Goal: Obtain resource: Download file/media

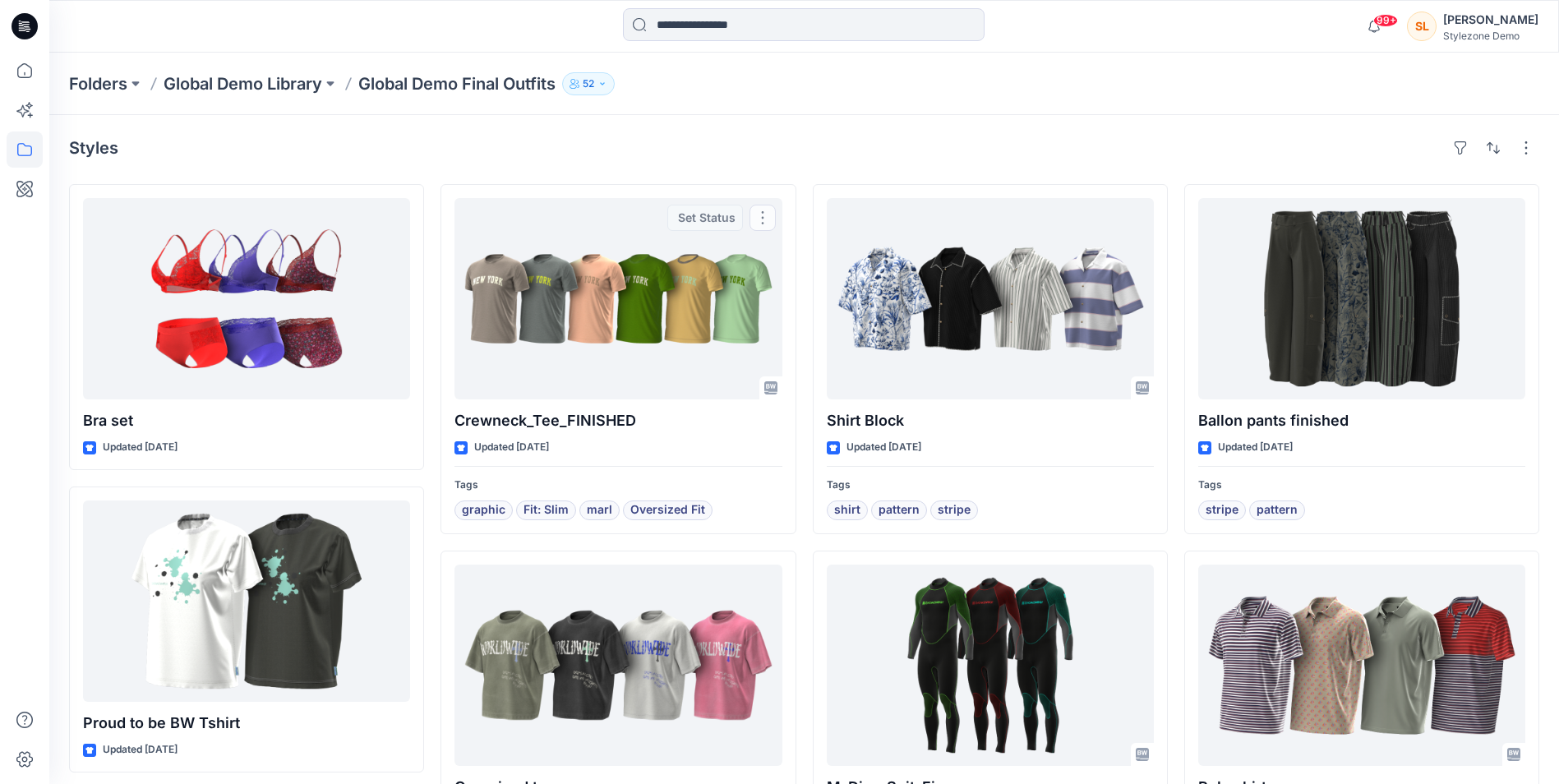
scroll to position [273, 0]
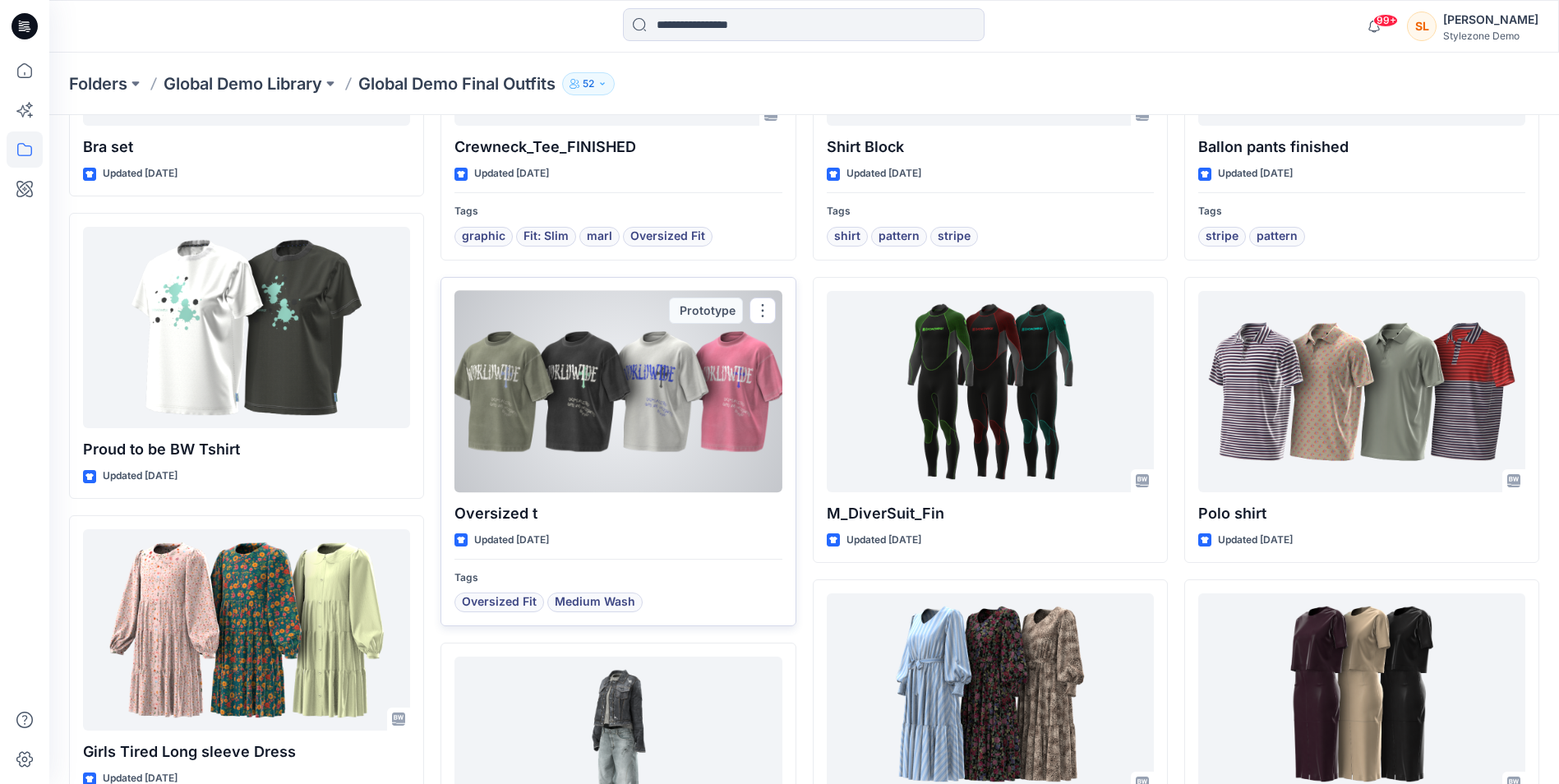
click at [554, 368] on div at bounding box center [618, 391] width 327 height 201
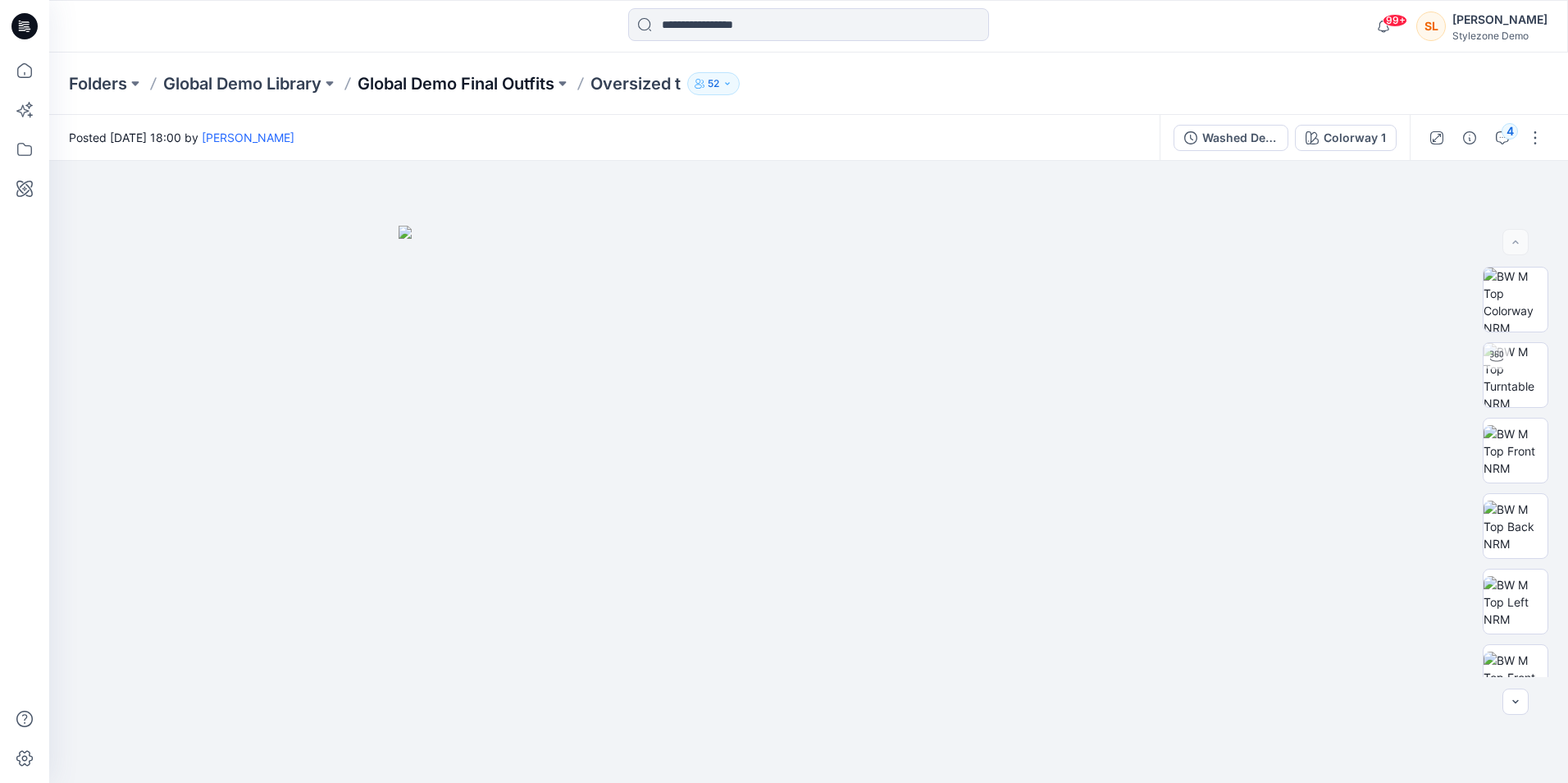
click at [489, 87] on p "Global Demo Final Outfits" at bounding box center [455, 83] width 197 height 23
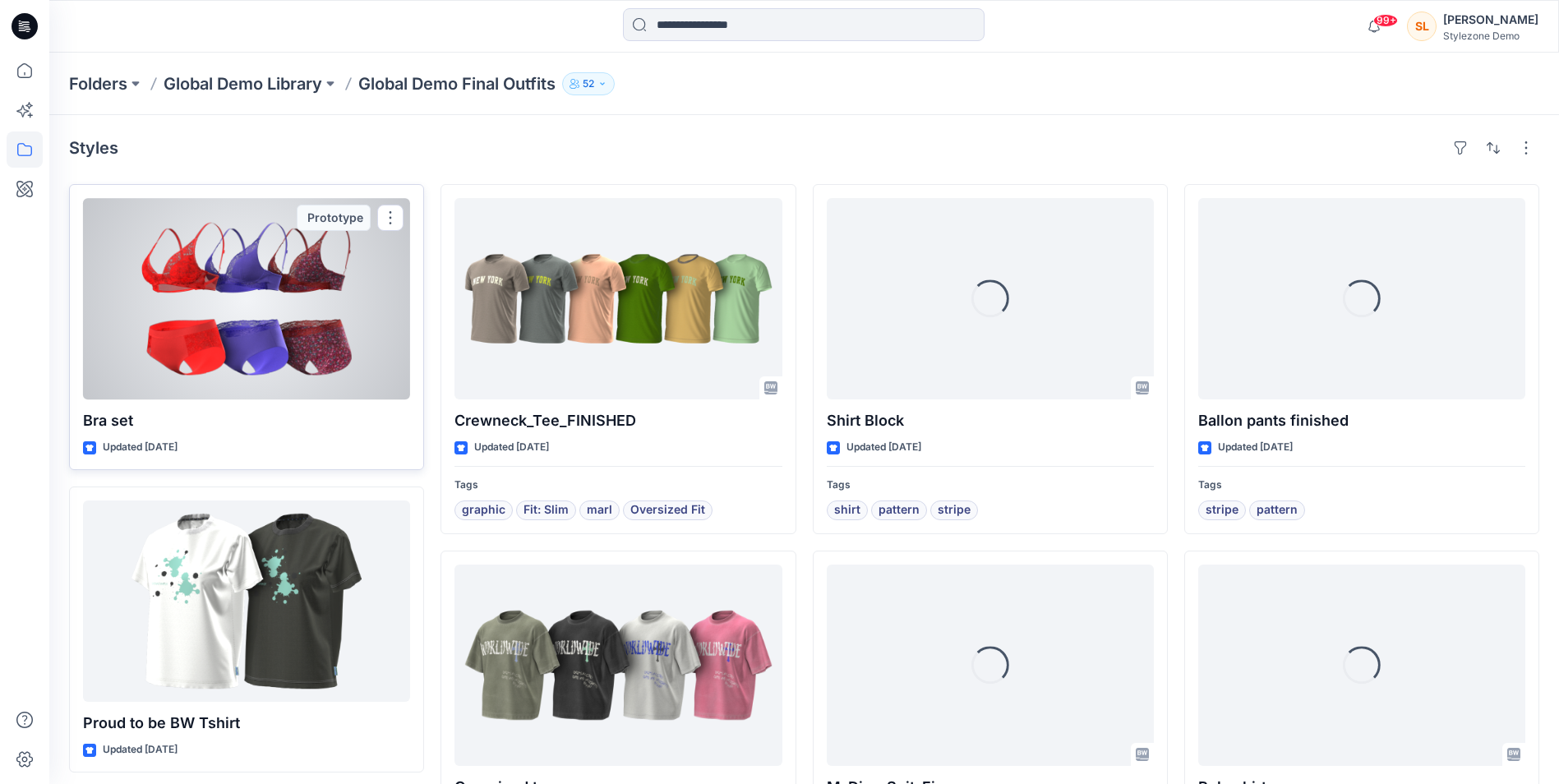
click at [256, 317] on div at bounding box center [246, 298] width 327 height 201
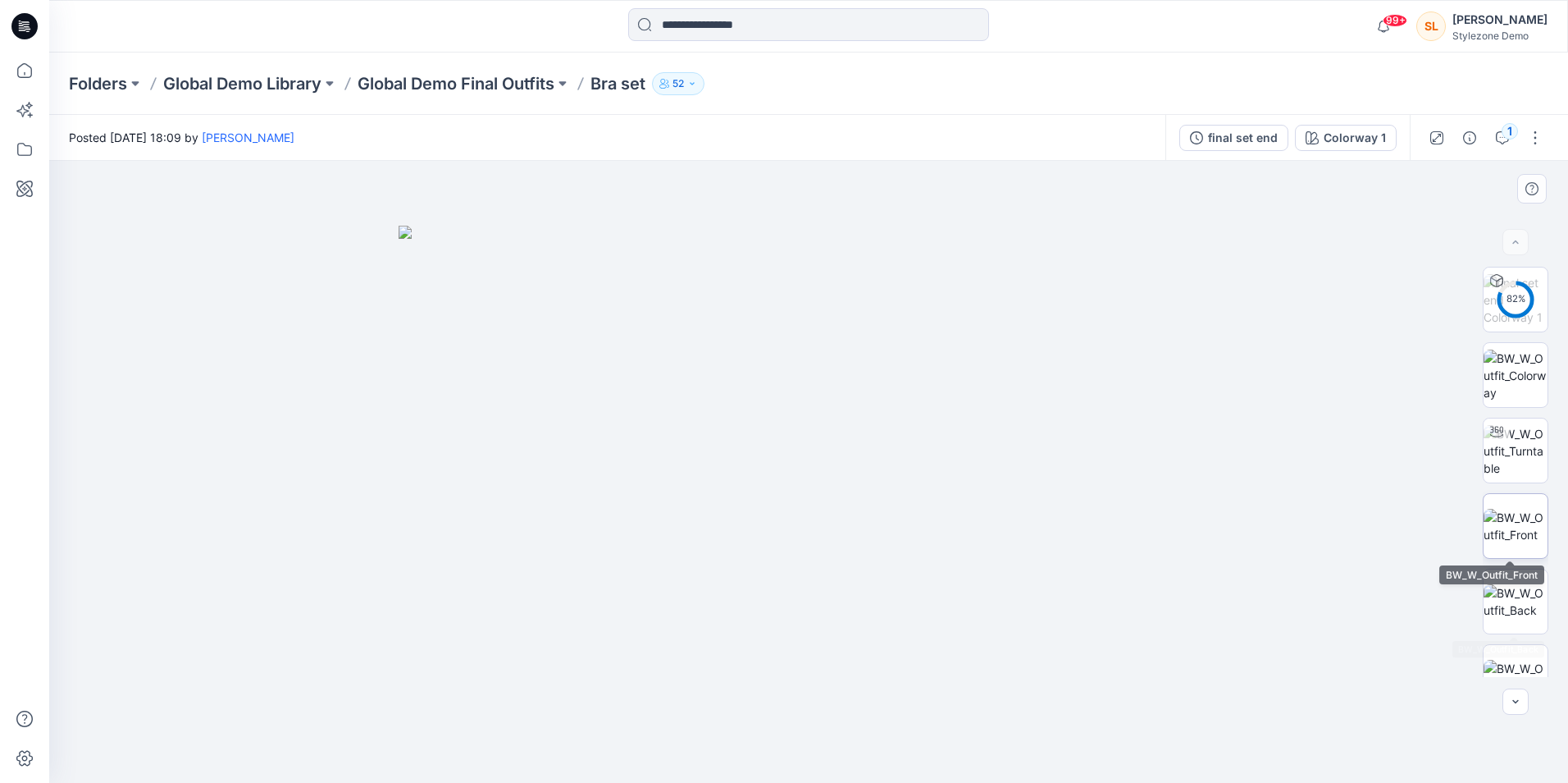
click at [1511, 493] on div at bounding box center [1516, 526] width 66 height 66
click at [923, 439] on img at bounding box center [809, 472] width 622 height 622
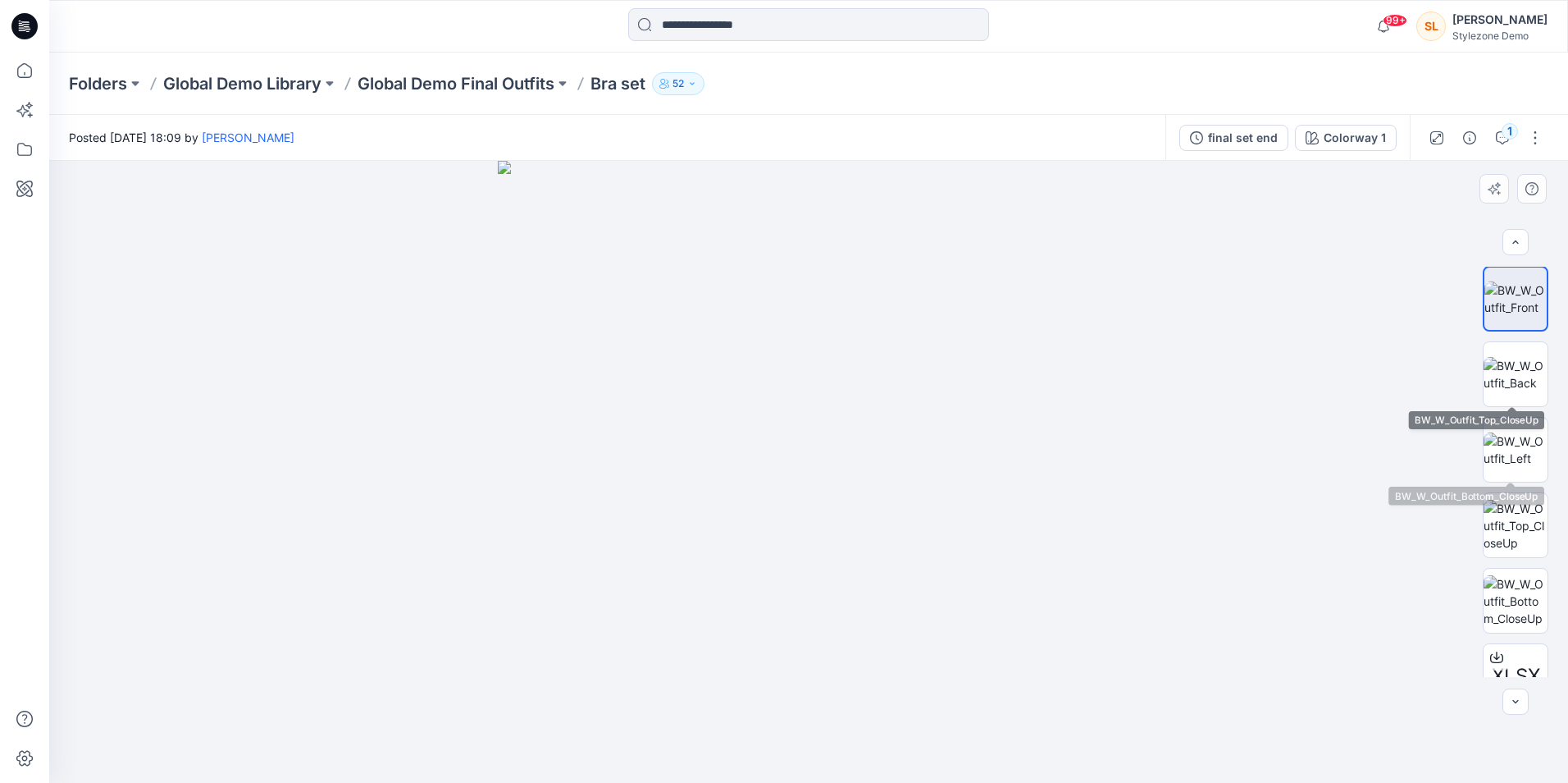
scroll to position [492, 0]
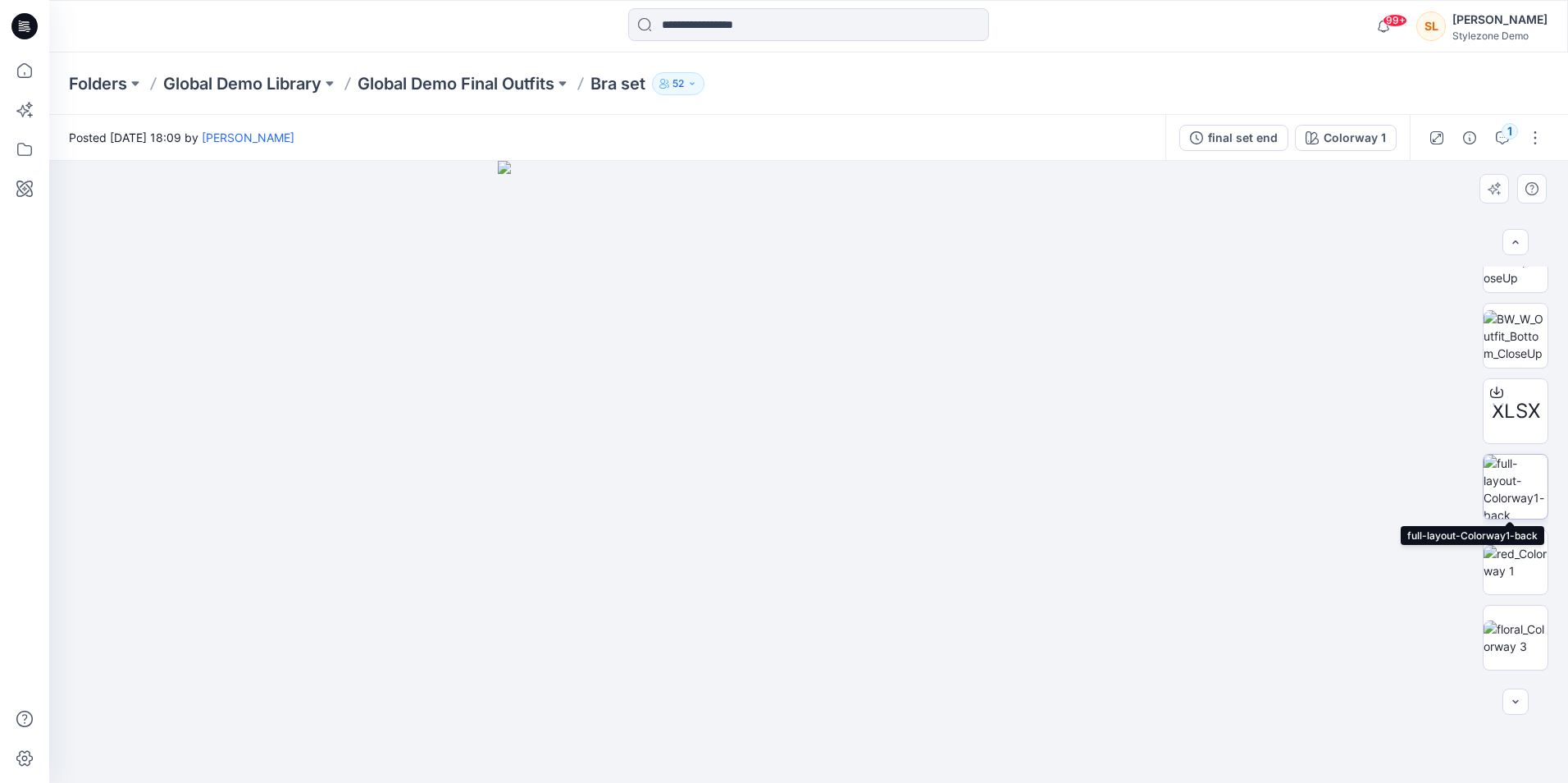
click at [1517, 482] on img at bounding box center [1516, 487] width 64 height 64
click at [1509, 573] on img at bounding box center [1516, 562] width 64 height 35
click at [1497, 624] on img at bounding box center [1516, 637] width 64 height 35
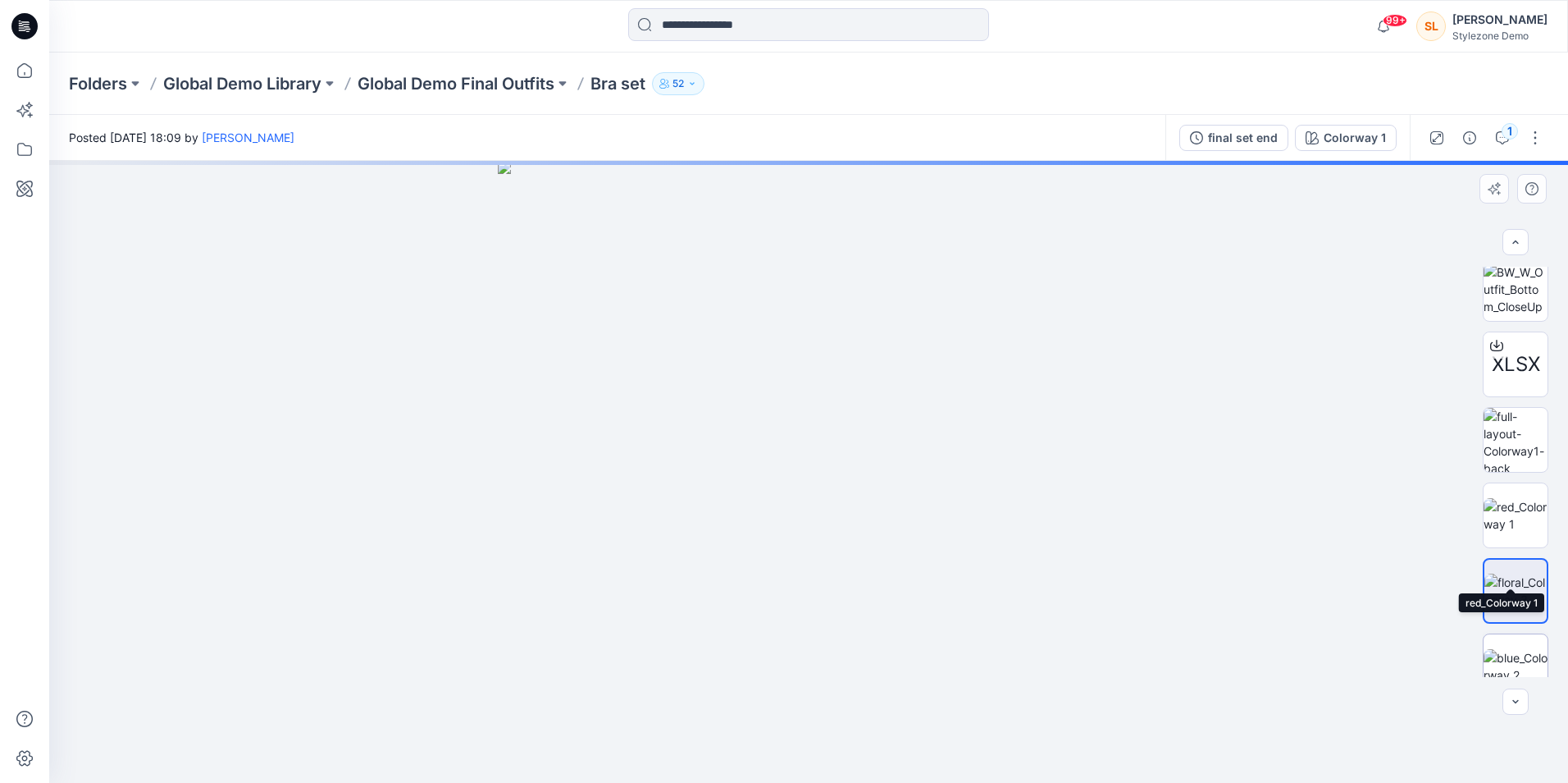
scroll to position [637, 0]
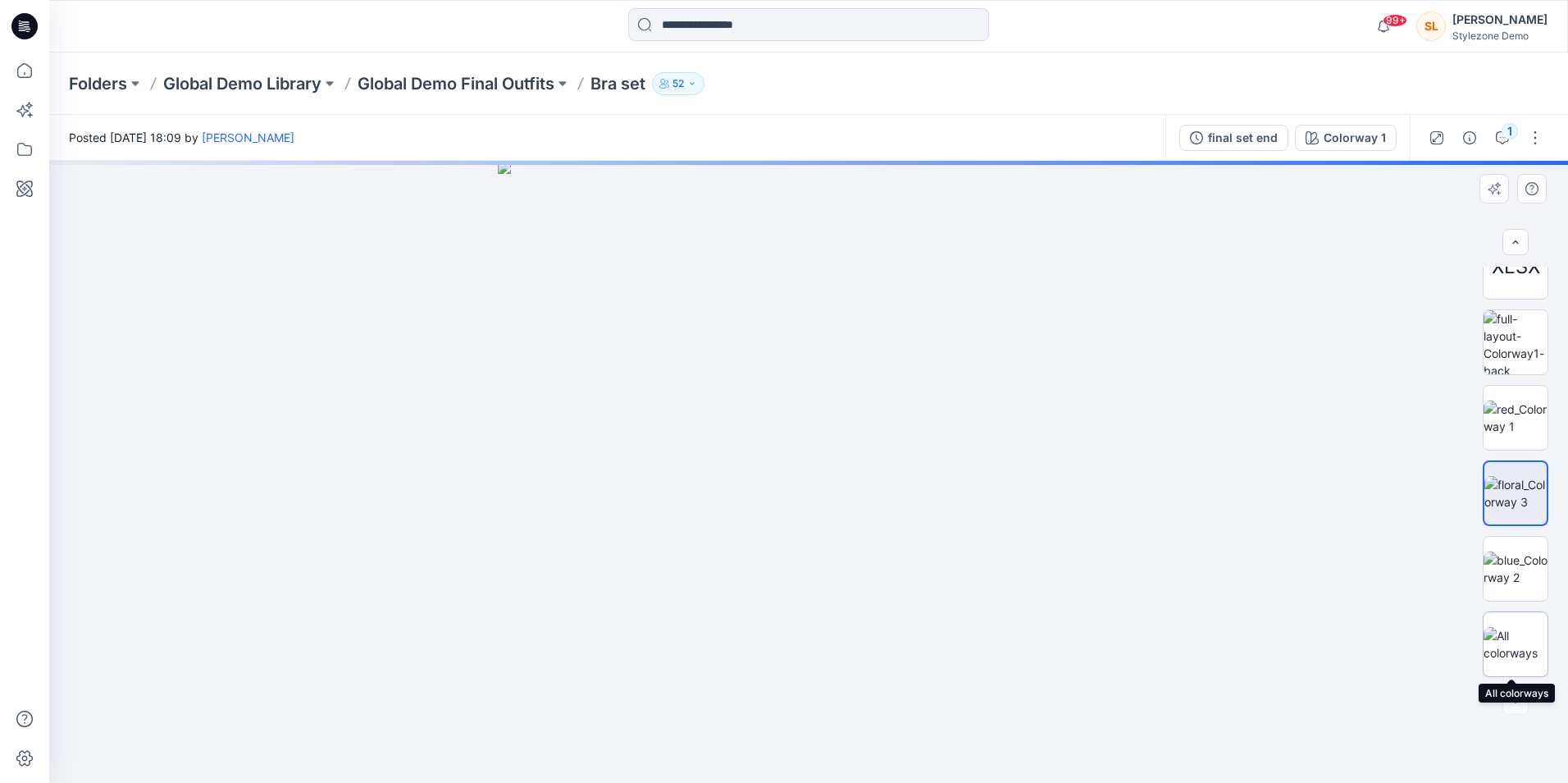
click at [1518, 649] on img at bounding box center [1516, 644] width 64 height 35
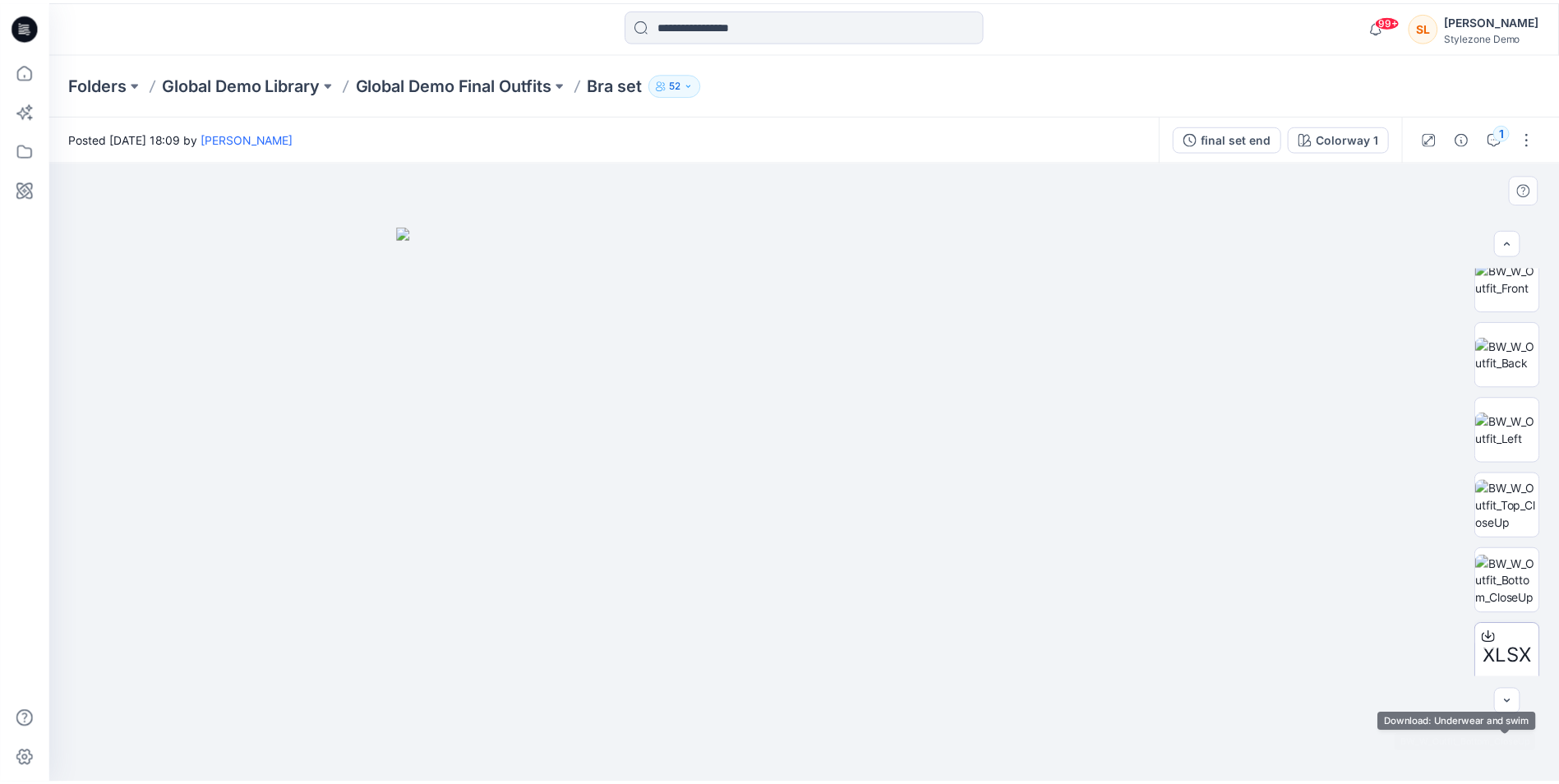
scroll to position [0, 0]
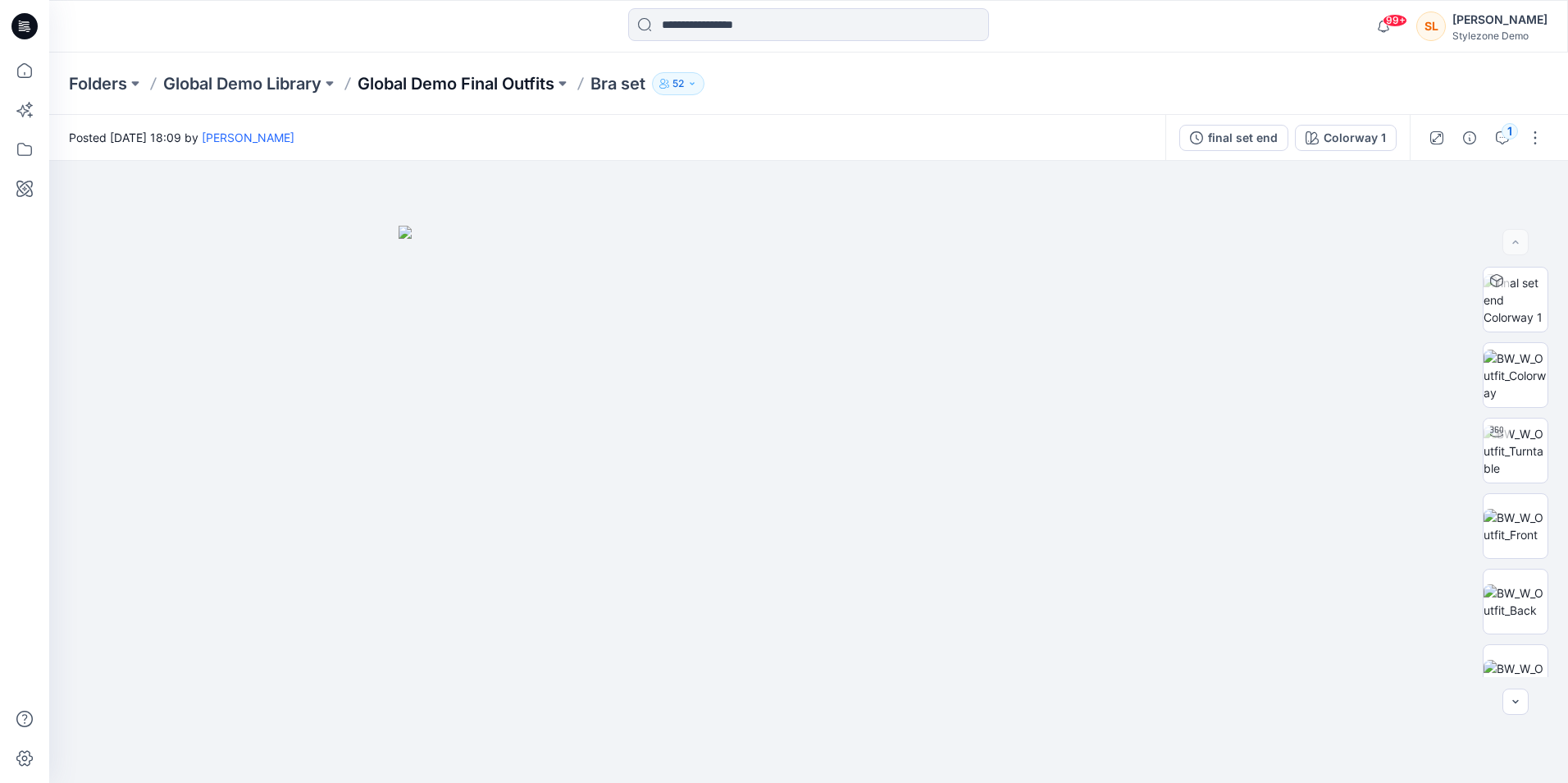
click at [482, 93] on p "Global Demo Final Outfits" at bounding box center [455, 83] width 197 height 23
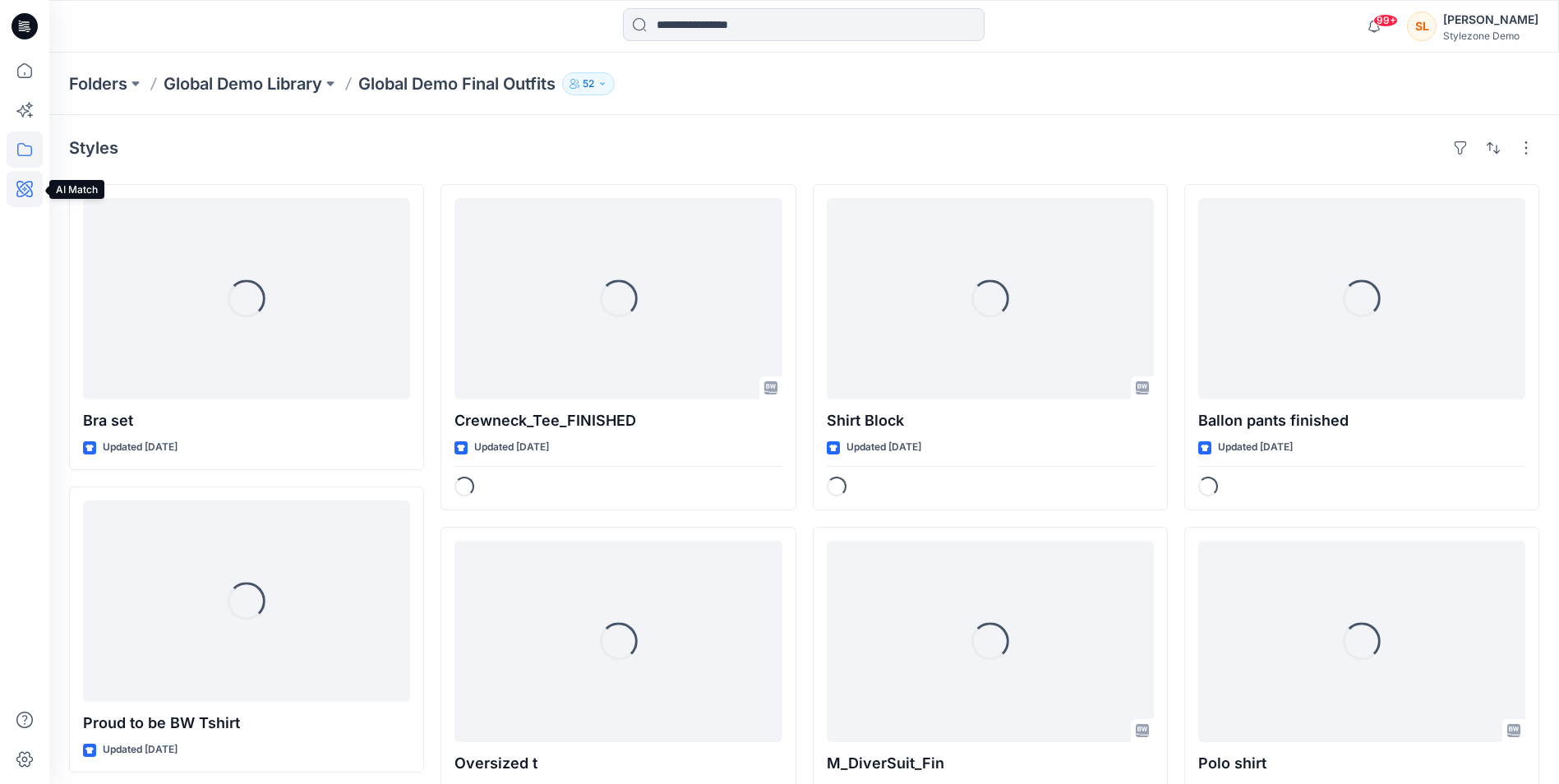
click at [17, 187] on icon at bounding box center [25, 189] width 36 height 36
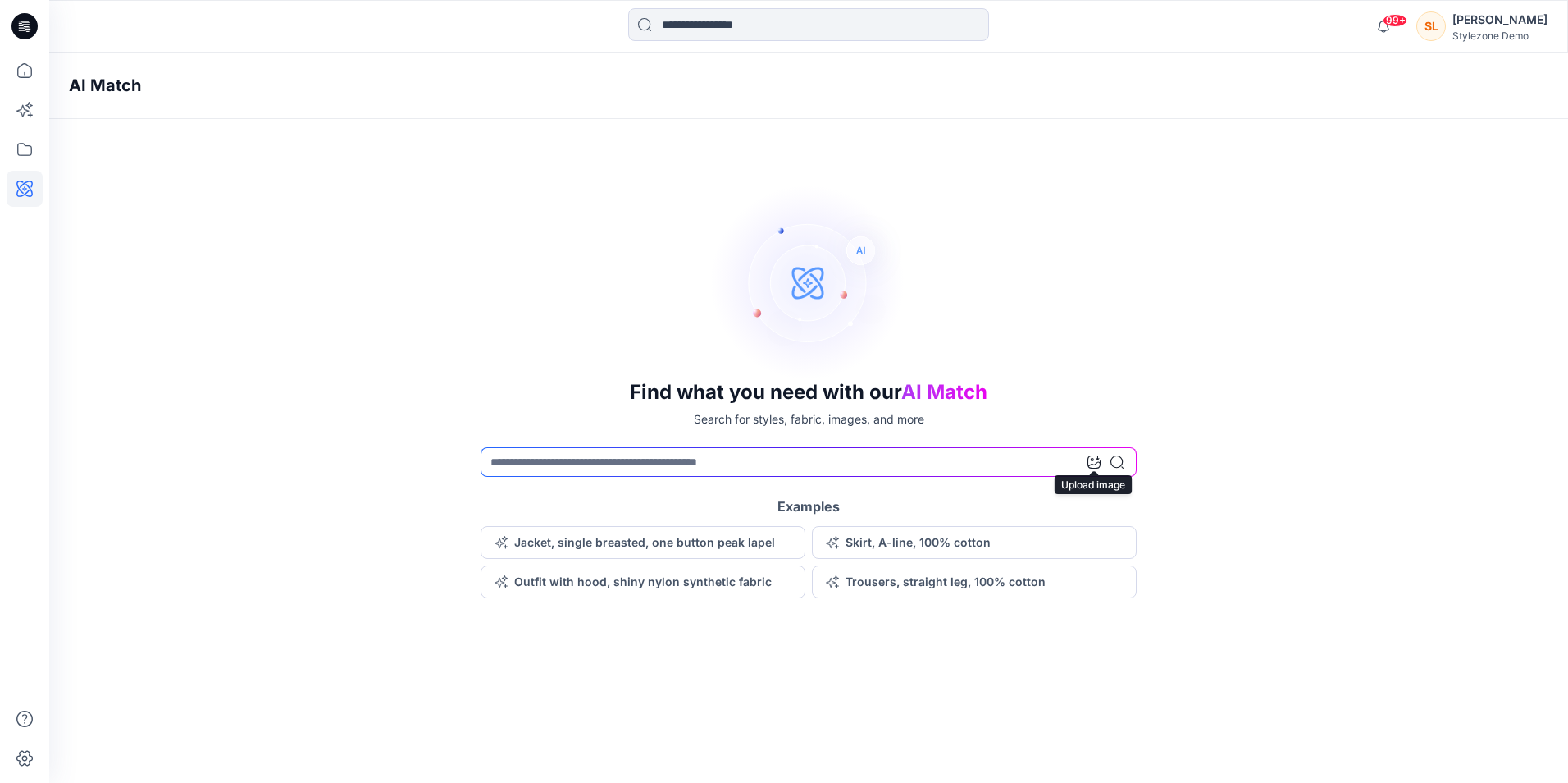
click at [1100, 463] on icon at bounding box center [1094, 462] width 13 height 13
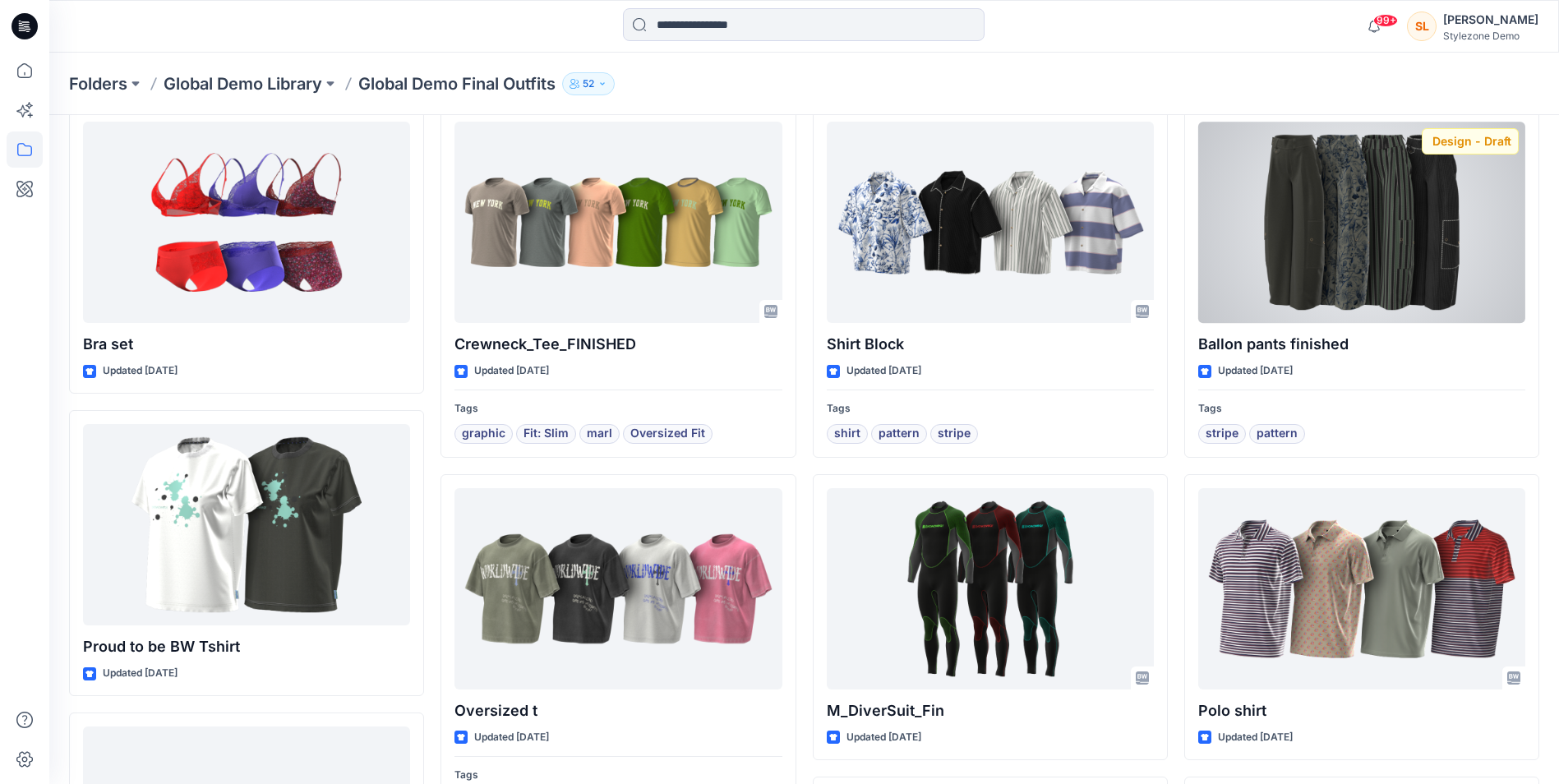
scroll to position [82, 0]
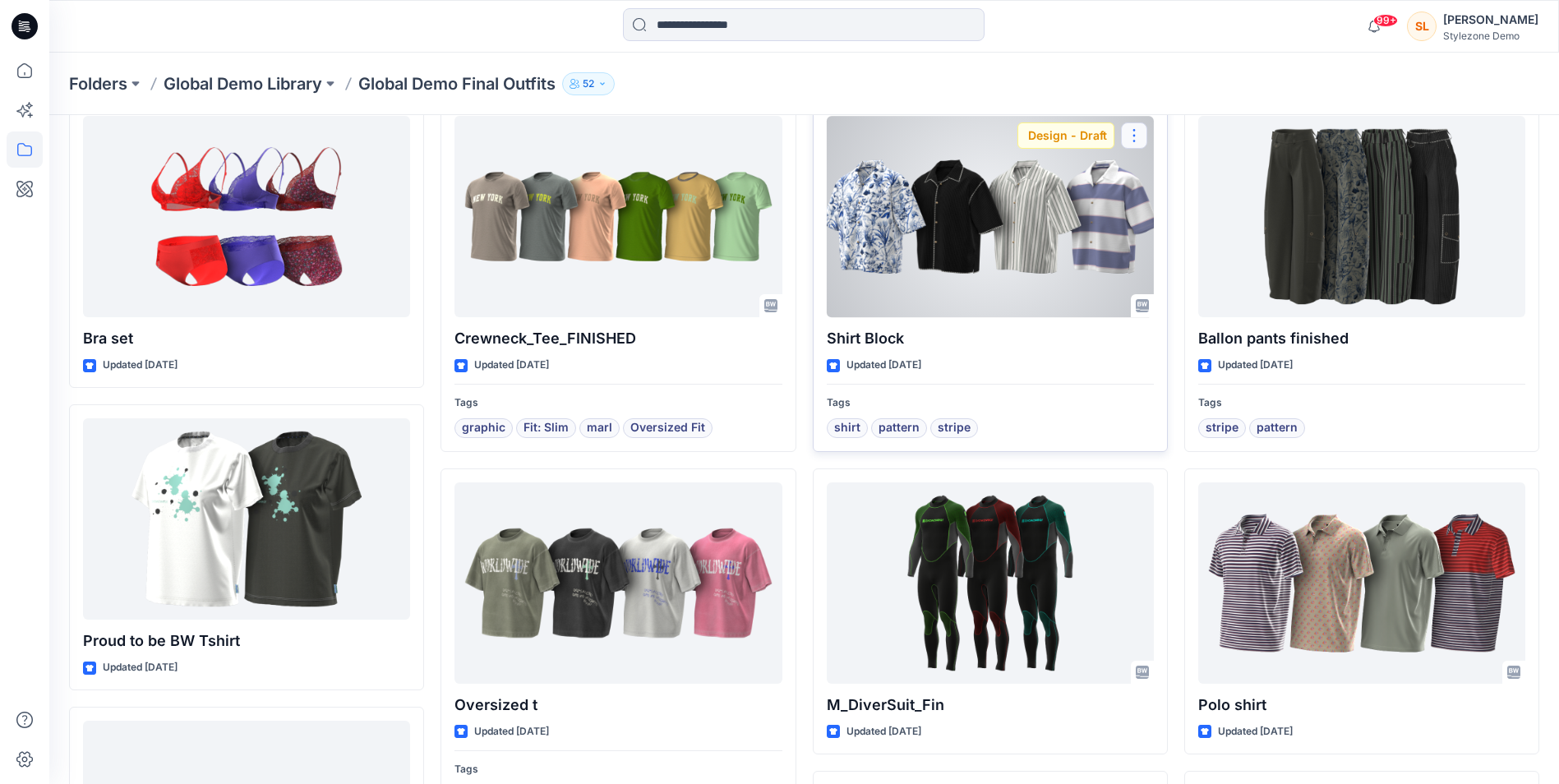
click at [1143, 126] on button "button" at bounding box center [1134, 135] width 26 height 26
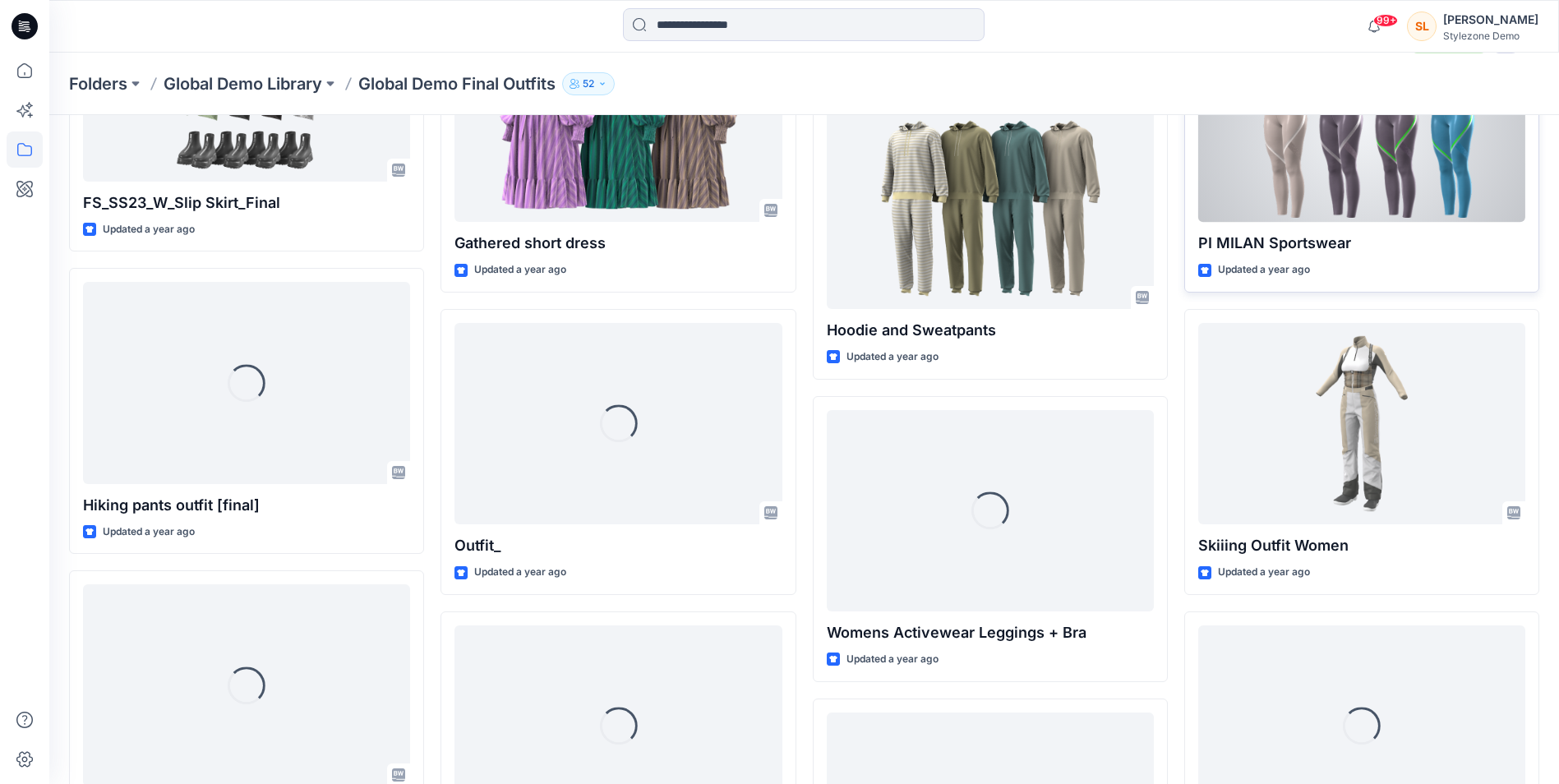
scroll to position [2727, 0]
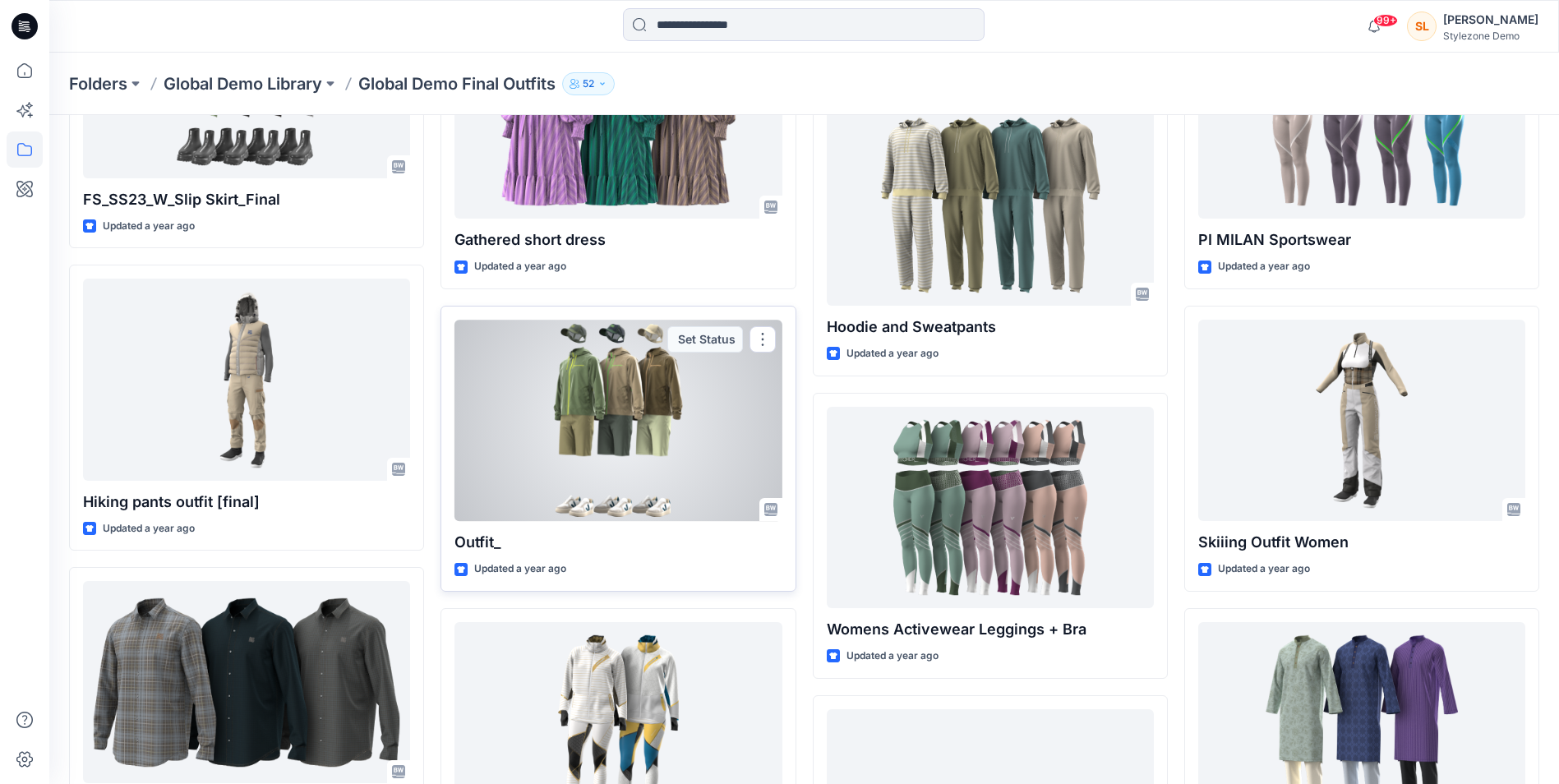
click at [531, 438] on div at bounding box center [618, 421] width 327 height 201
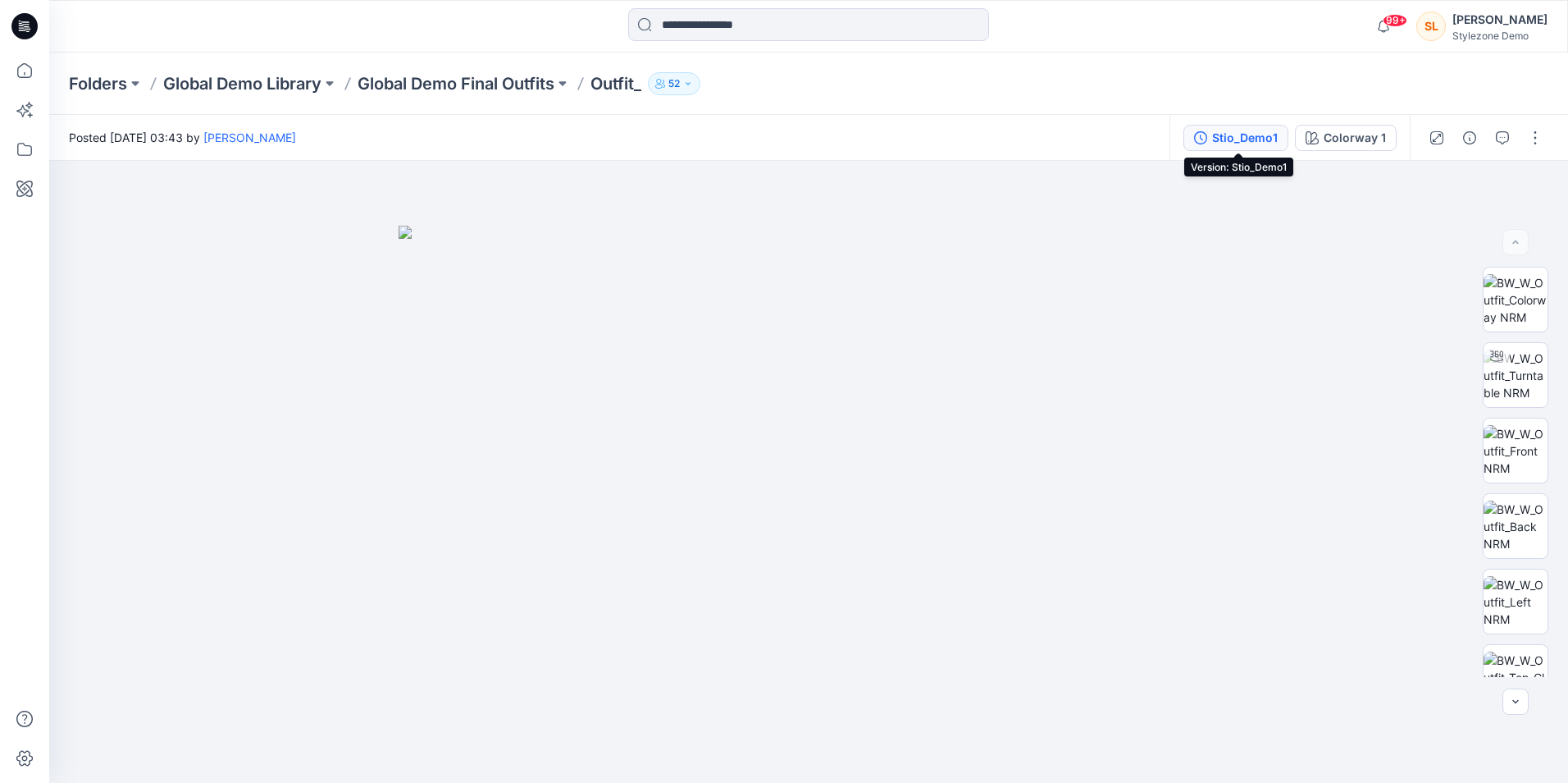
click at [1261, 139] on div "Stio_Demo1" at bounding box center [1245, 138] width 66 height 18
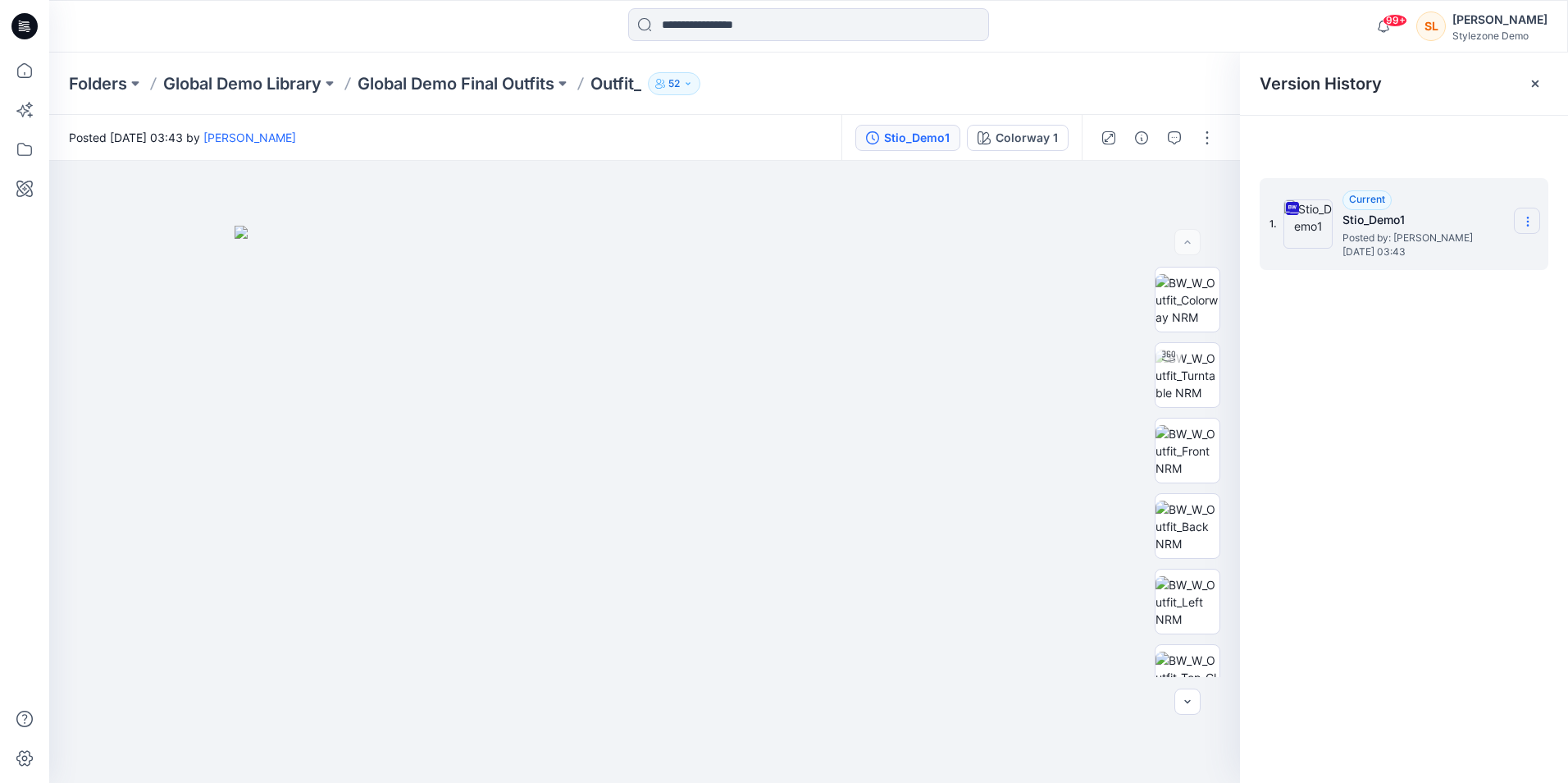
click at [1525, 212] on section at bounding box center [1527, 221] width 26 height 26
click at [1520, 257] on div "Download Source BW File" at bounding box center [1441, 254] width 190 height 33
click at [771, 76] on div "Folders Global Demo Library Global Demo Final Outfits Outfit_ 52" at bounding box center [745, 83] width 1352 height 23
click at [525, 79] on p "Global Demo Final Outfits" at bounding box center [455, 83] width 197 height 23
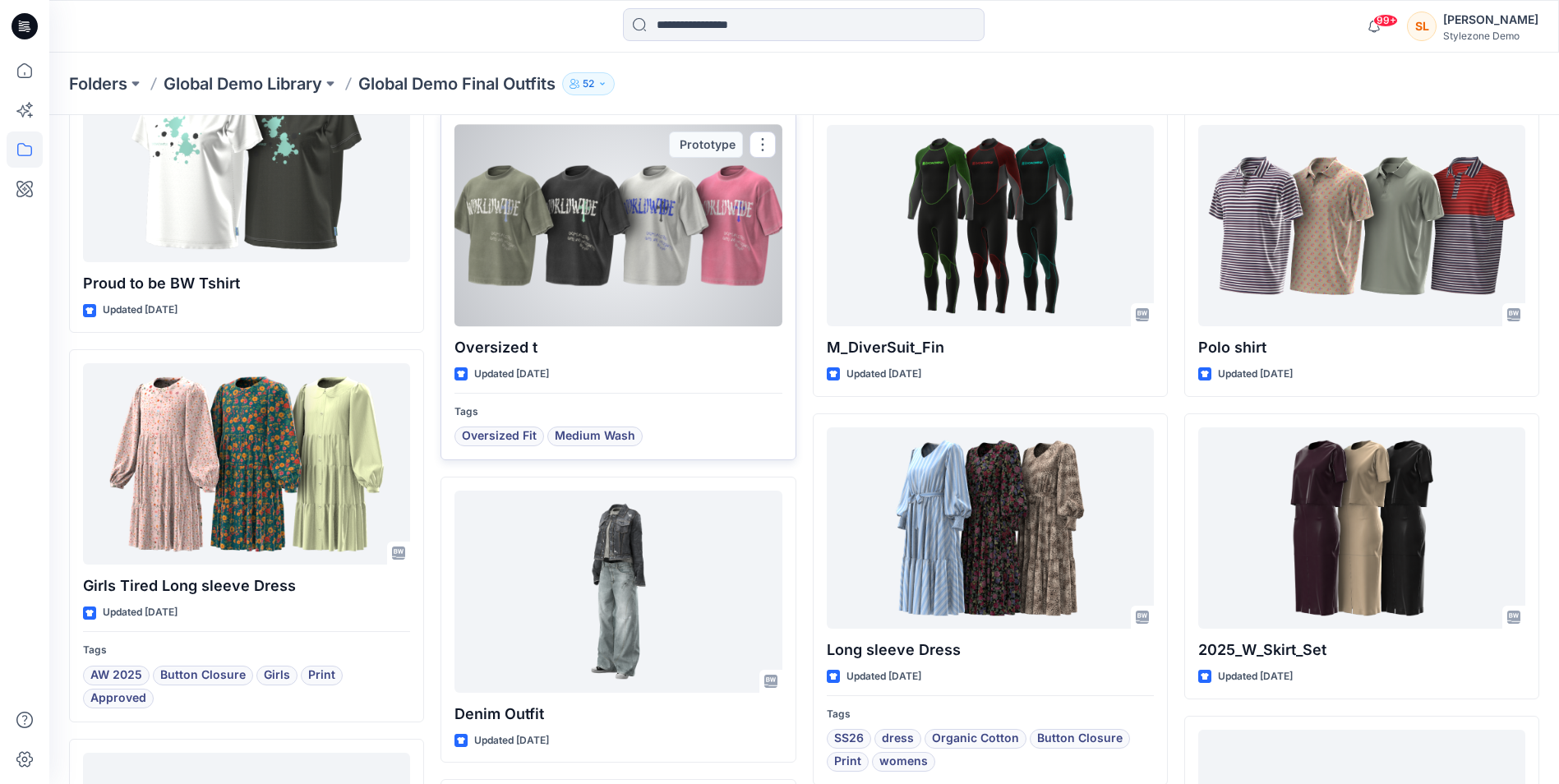
scroll to position [493, 0]
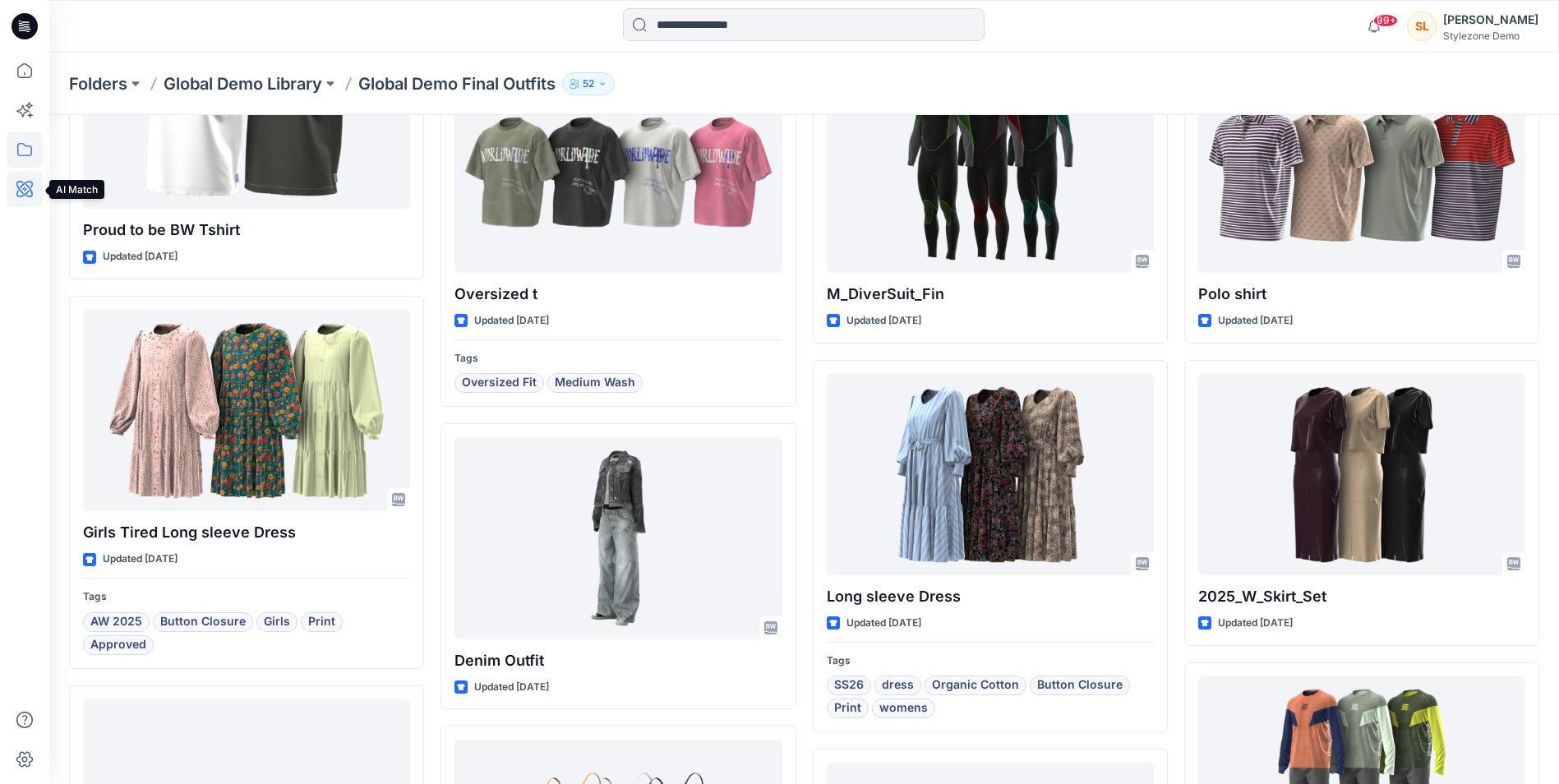
click at [27, 192] on icon at bounding box center [25, 189] width 36 height 36
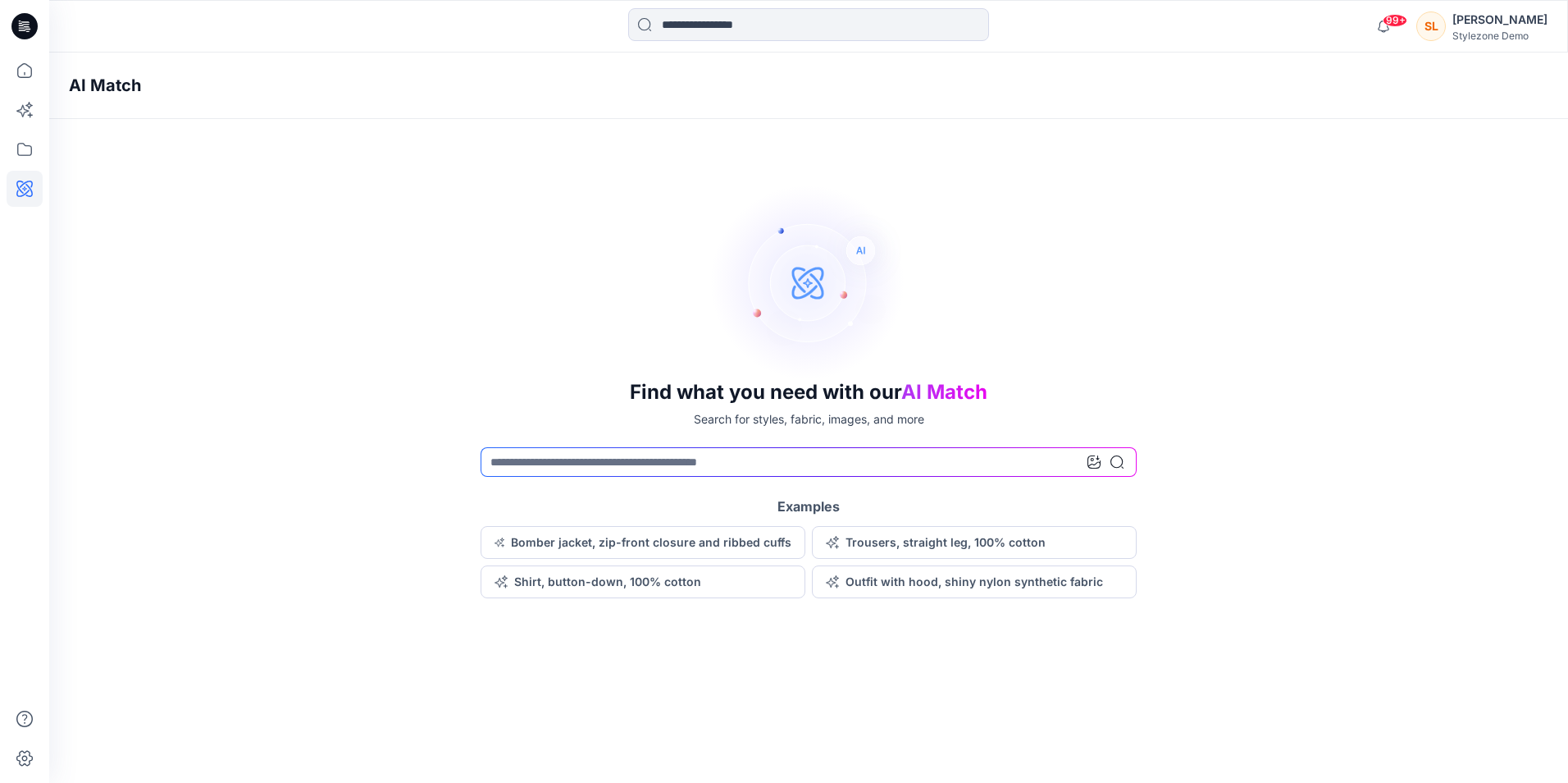
click at [1090, 462] on icon at bounding box center [1094, 462] width 13 height 13
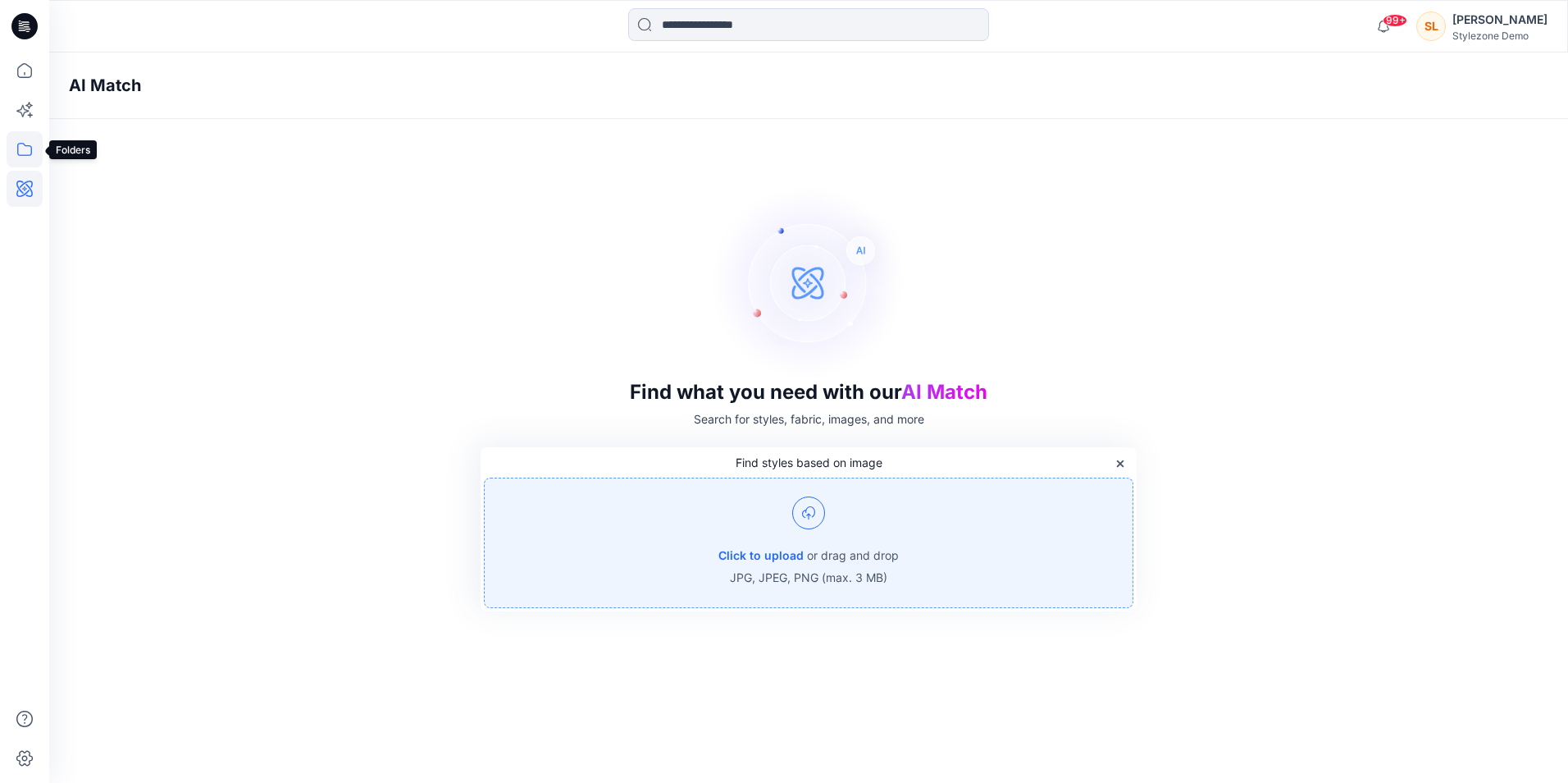
click at [26, 153] on icon at bounding box center [25, 150] width 36 height 36
click at [33, 78] on icon at bounding box center [25, 71] width 36 height 36
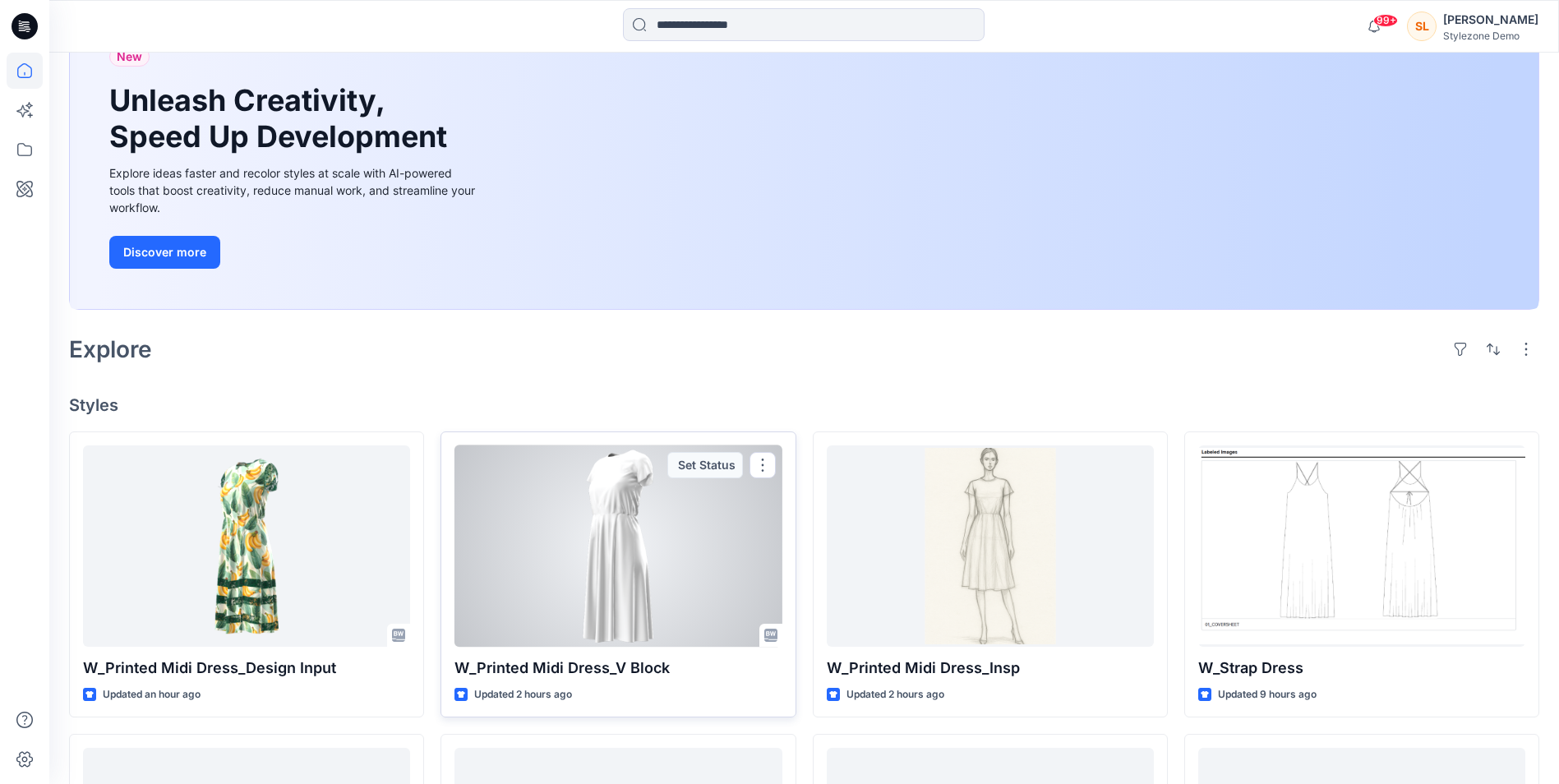
scroll to position [246, 0]
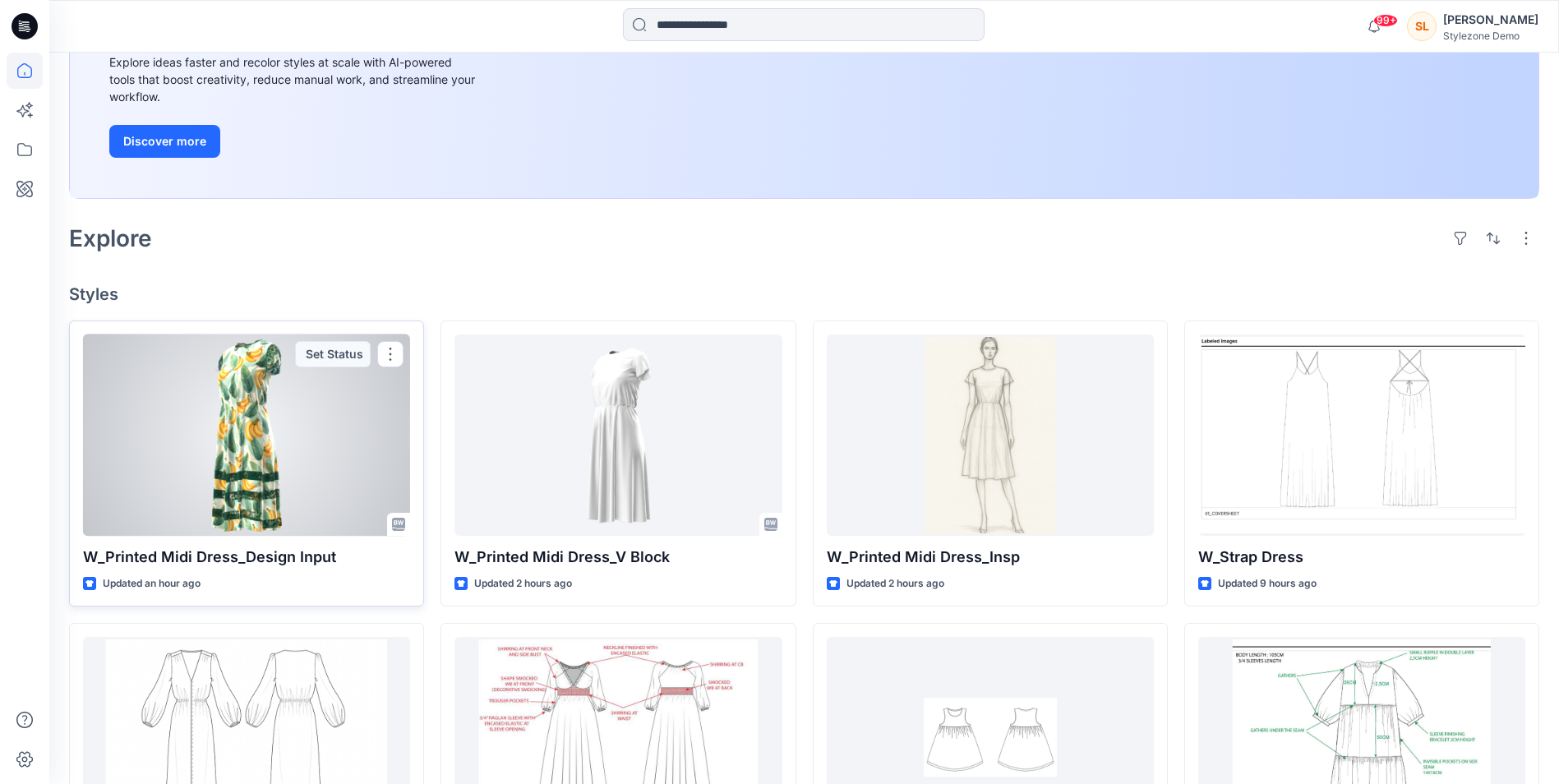
click at [319, 475] on div at bounding box center [246, 435] width 327 height 201
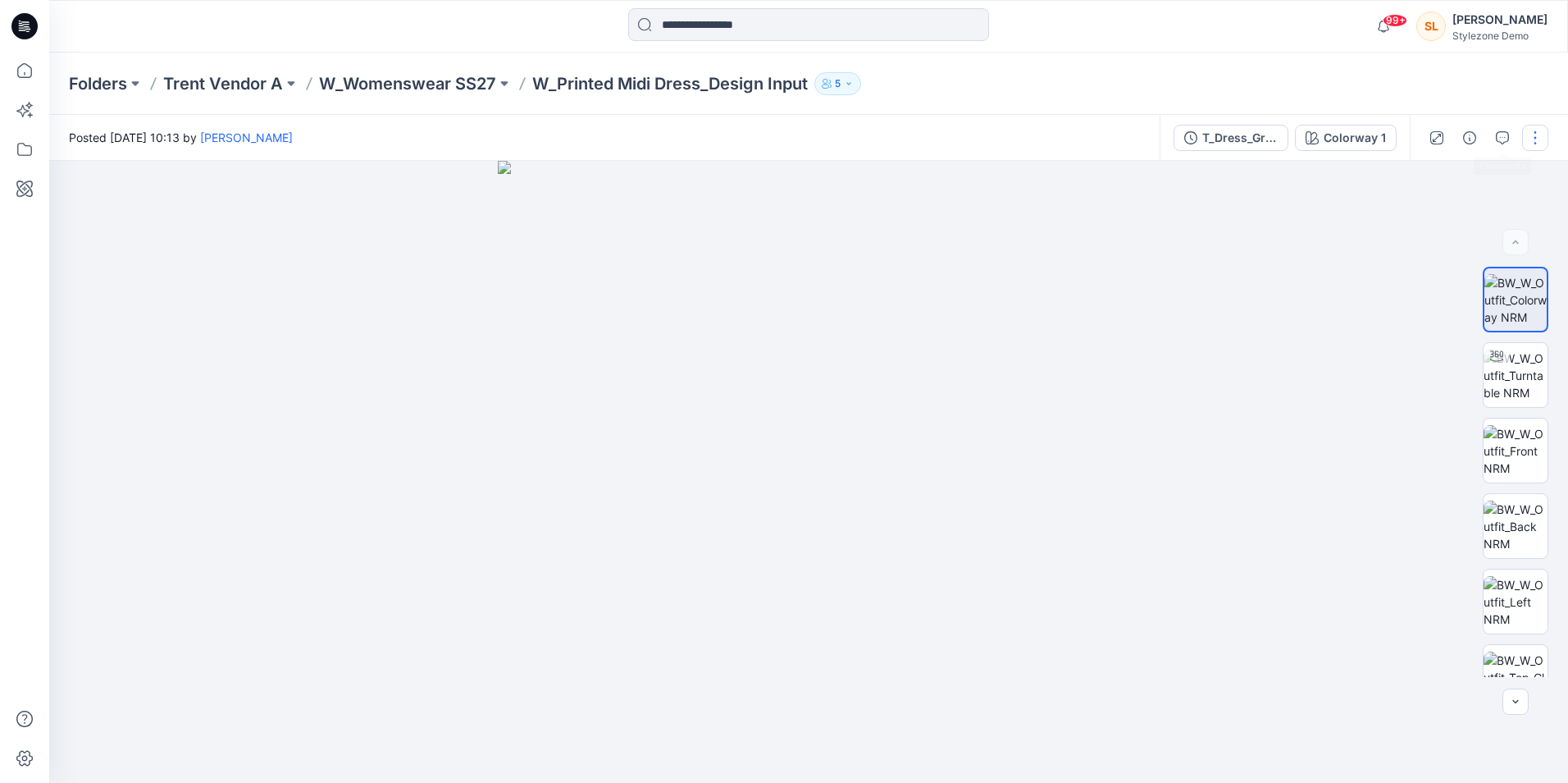
click at [1534, 140] on button "button" at bounding box center [1535, 138] width 26 height 26
click at [1258, 217] on div at bounding box center [809, 472] width 1520 height 622
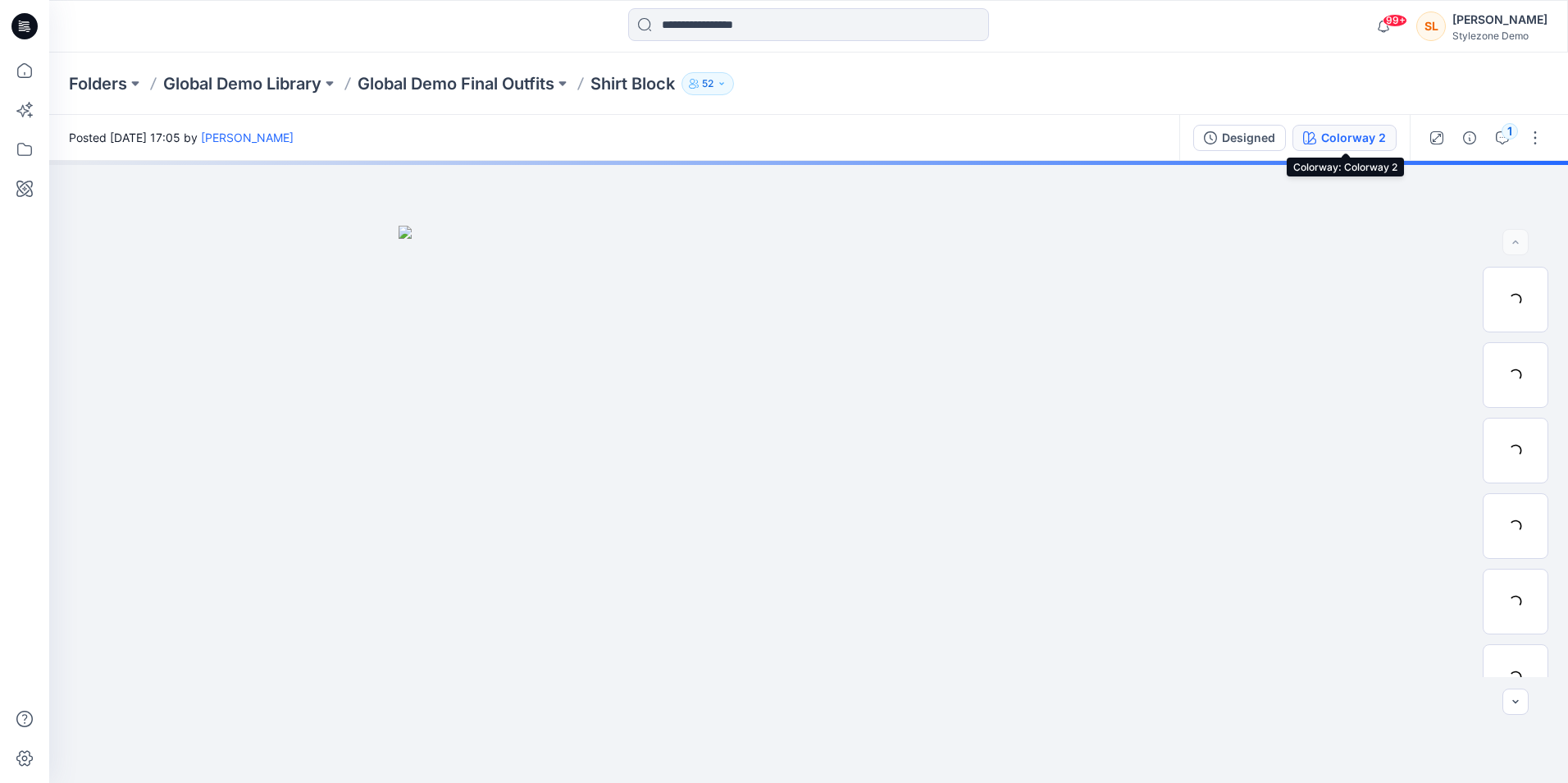
click at [1297, 145] on button "Colorway 2" at bounding box center [1345, 138] width 104 height 26
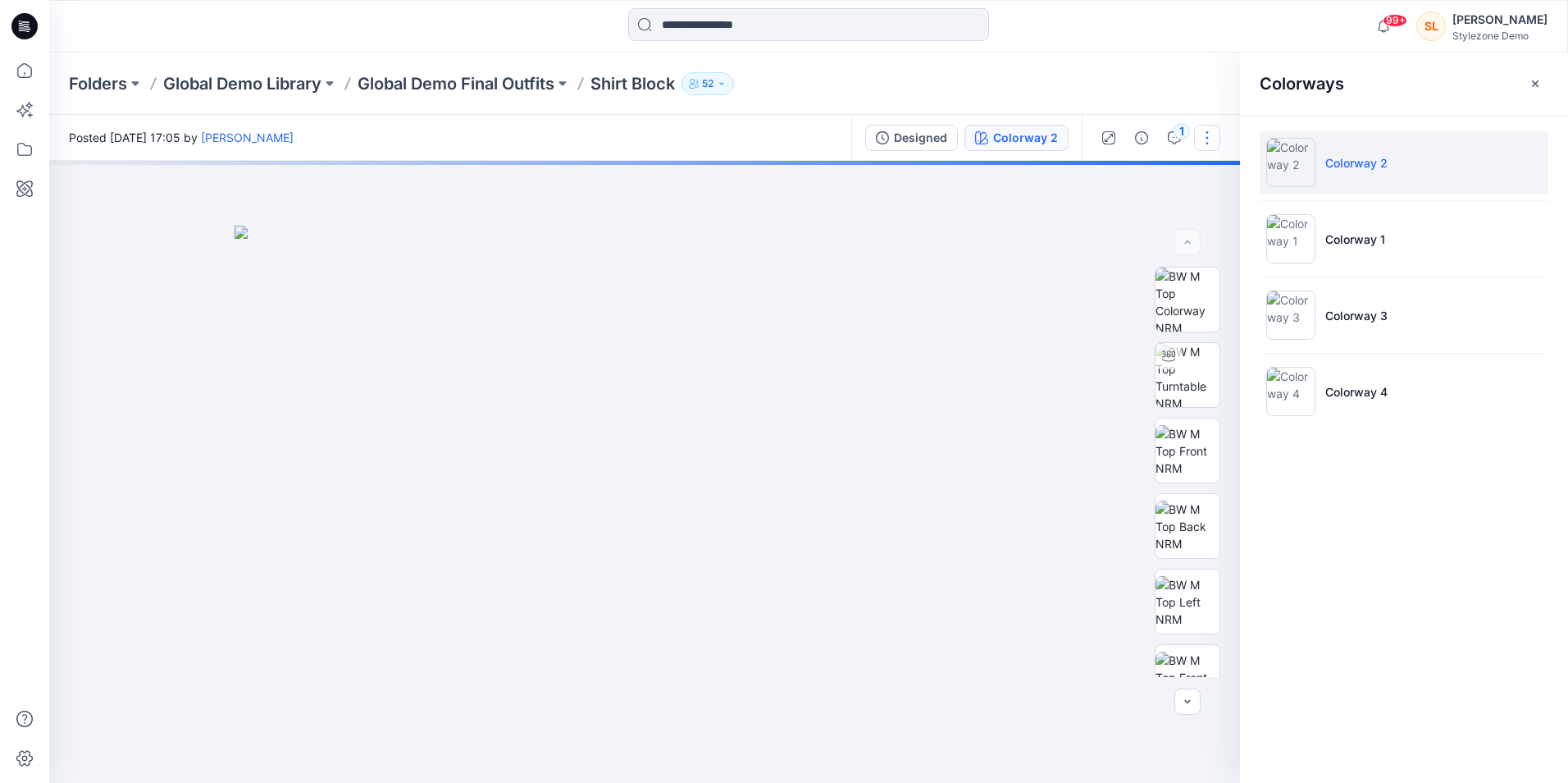
click at [1198, 139] on button "button" at bounding box center [1207, 138] width 26 height 26
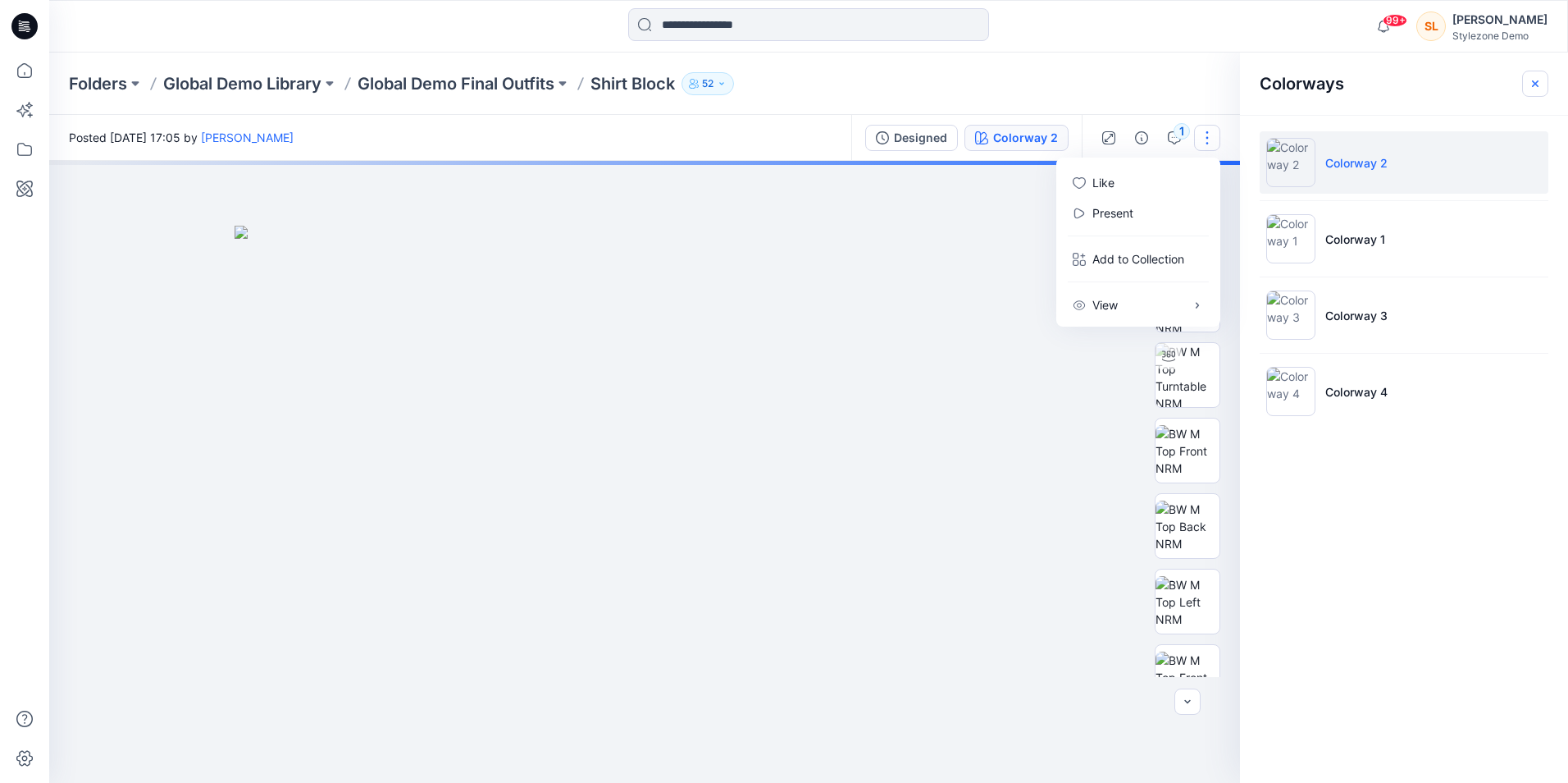
click at [1542, 81] on button "button" at bounding box center [1535, 83] width 26 height 26
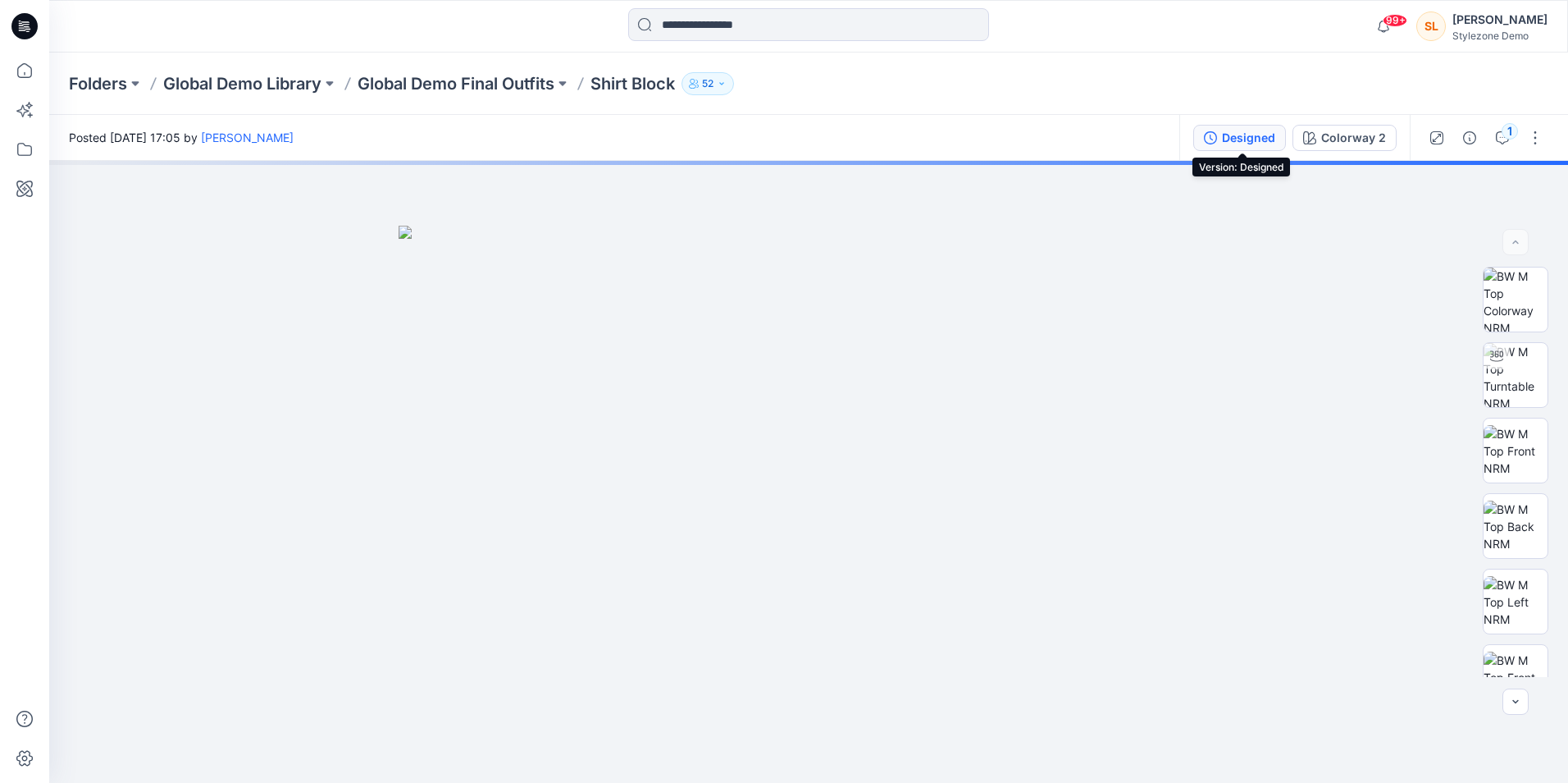
click at [1233, 141] on div "Designed" at bounding box center [1249, 138] width 54 height 18
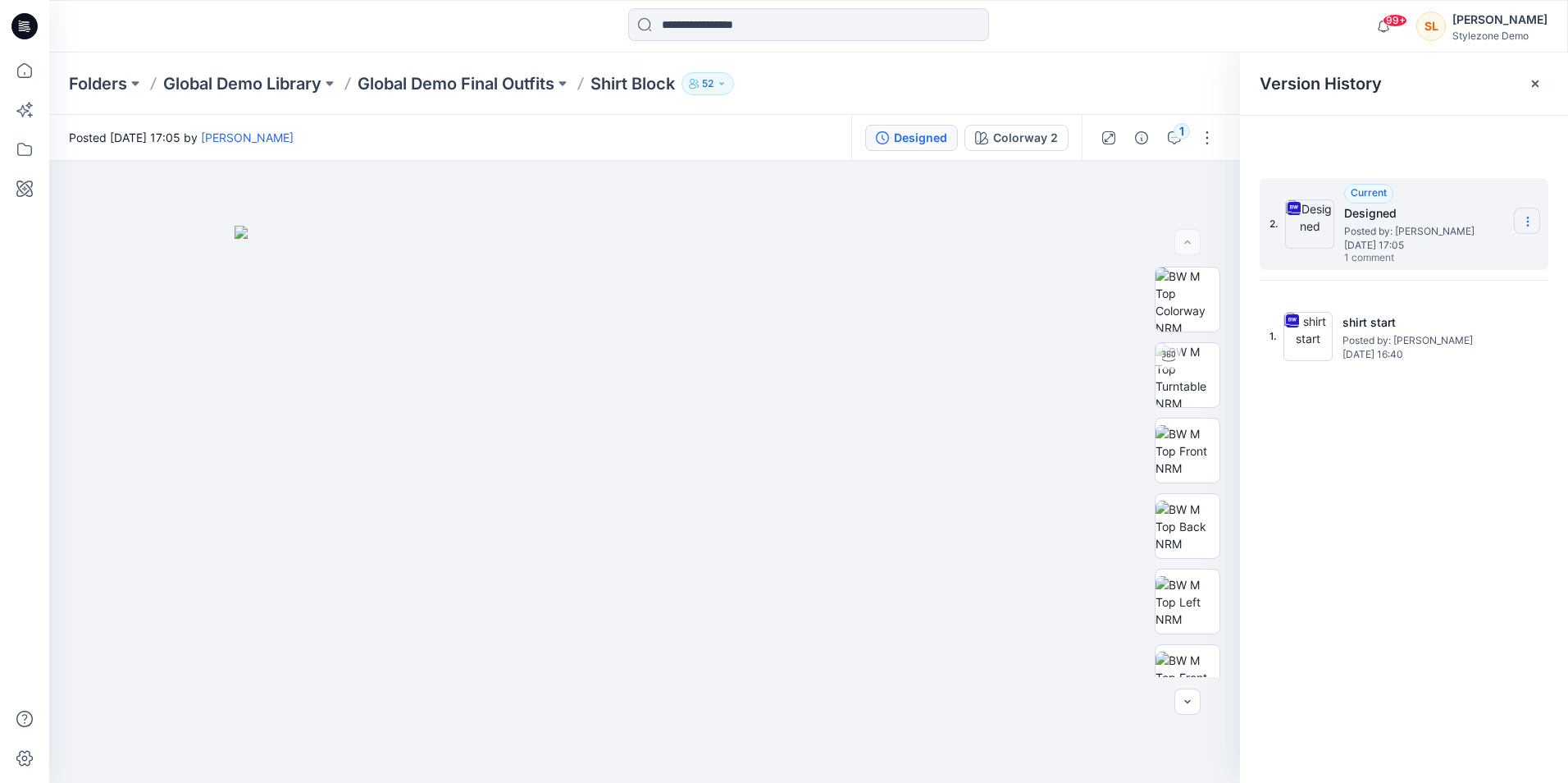
click at [1535, 218] on section at bounding box center [1527, 221] width 26 height 26
click at [1466, 263] on div "Download Source BW File" at bounding box center [1441, 254] width 190 height 33
click at [1529, 211] on section at bounding box center [1527, 221] width 26 height 26
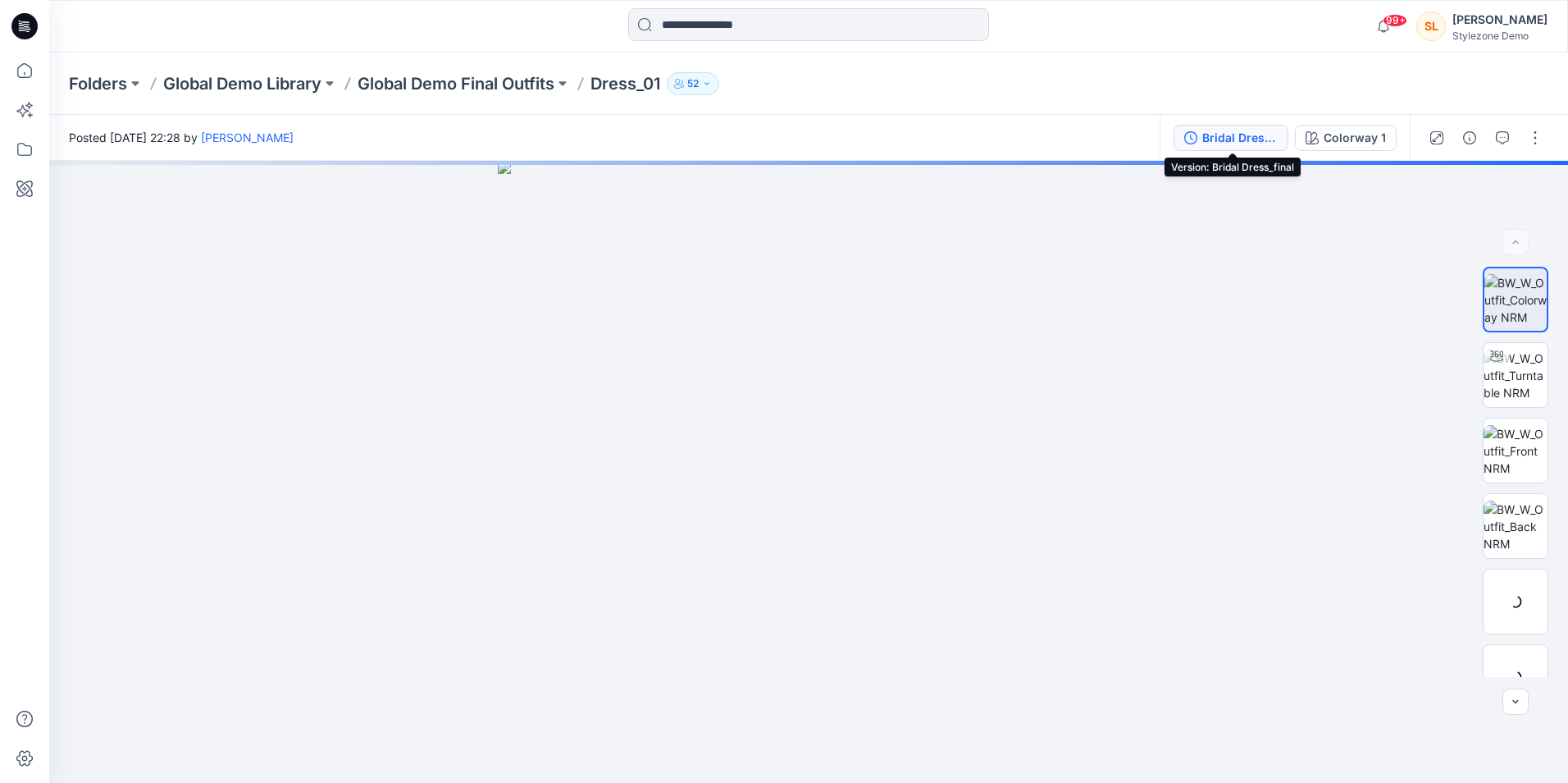
click at [1278, 138] on div "Bridal Dress_final" at bounding box center [1240, 138] width 75 height 18
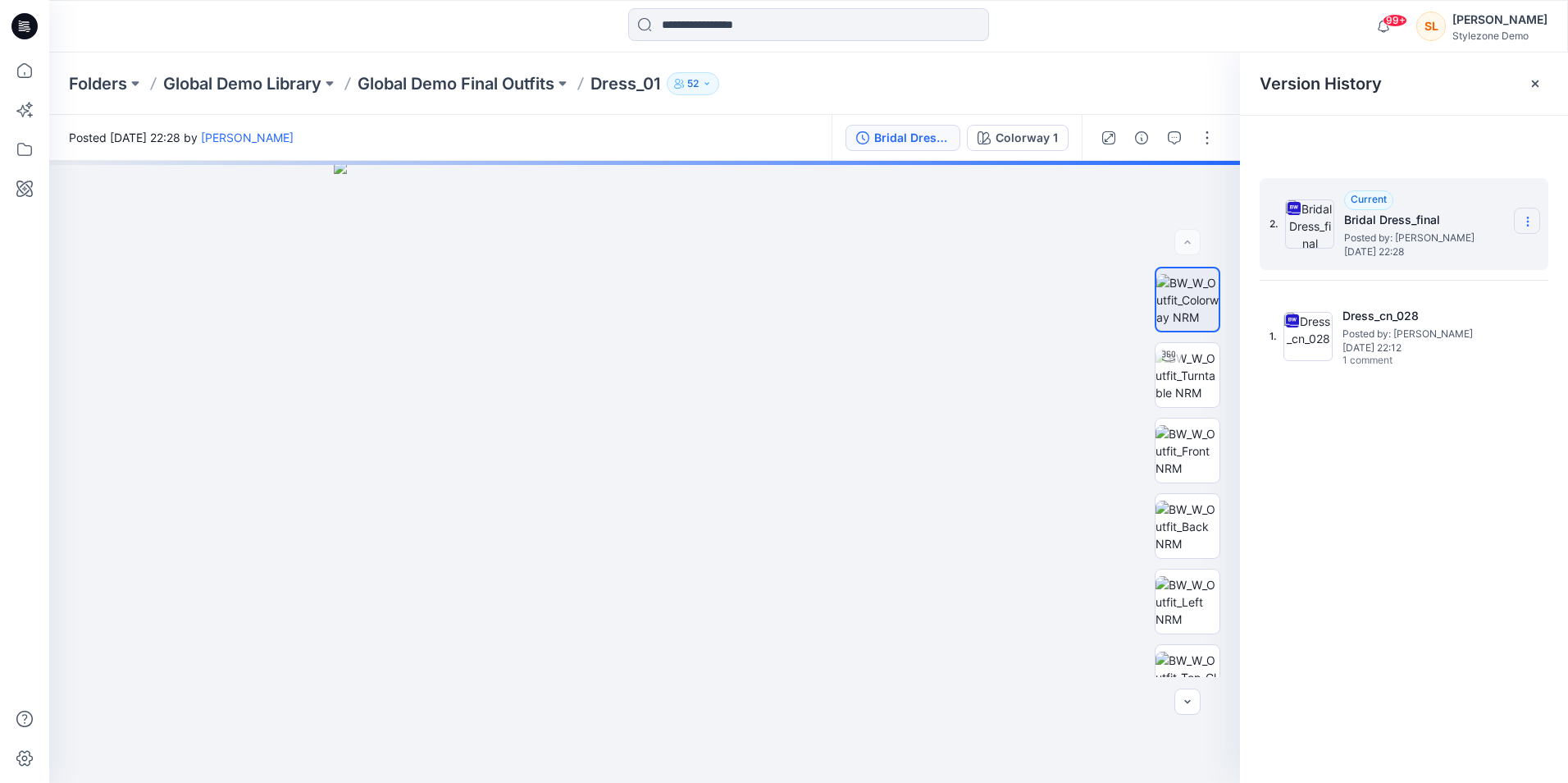
click at [1528, 222] on icon at bounding box center [1527, 222] width 1 height 1
click at [1503, 258] on span "Download Source BW File" at bounding box center [1445, 253] width 137 height 20
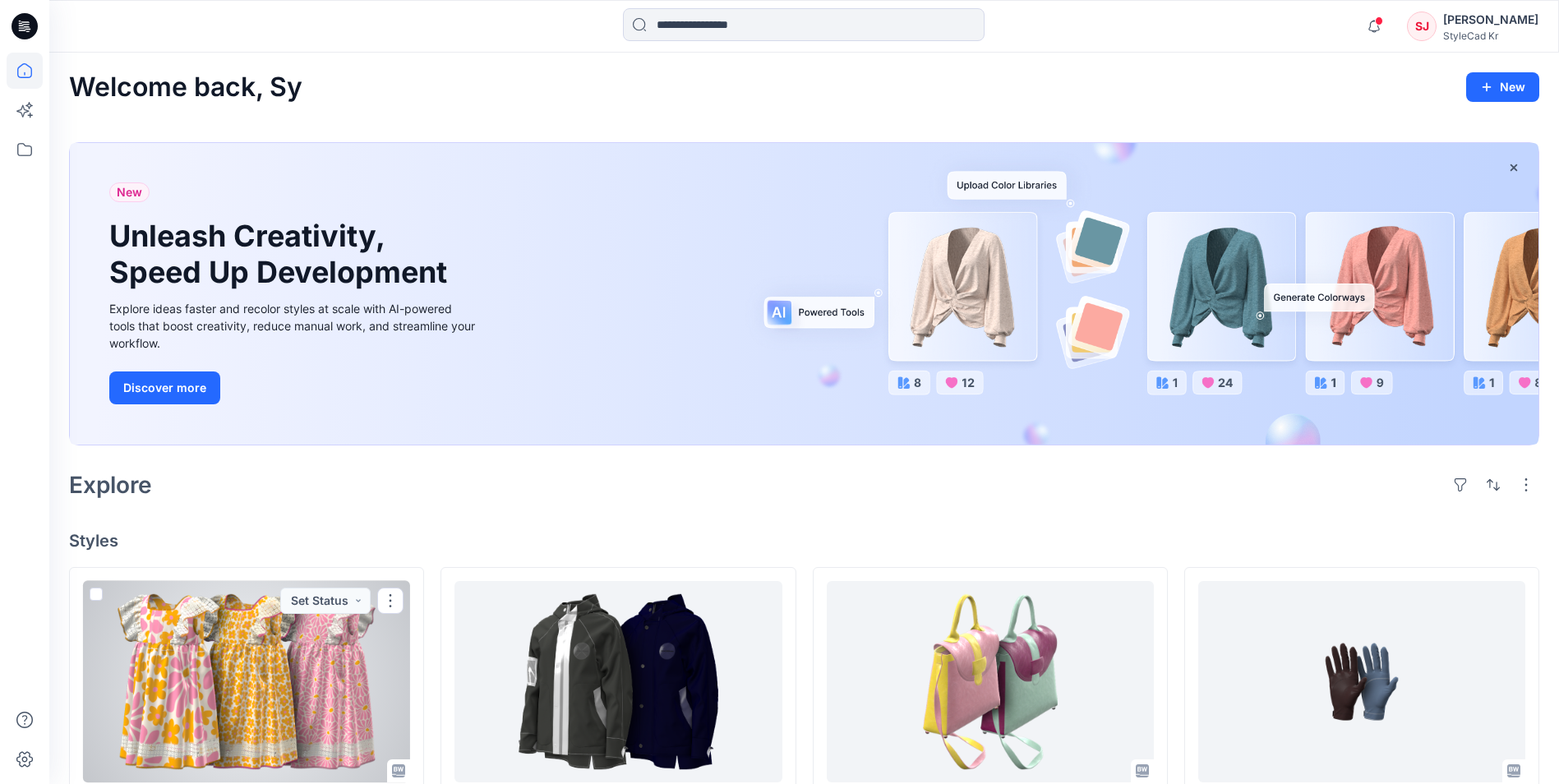
scroll to position [365, 0]
